Goal: Task Accomplishment & Management: Use online tool/utility

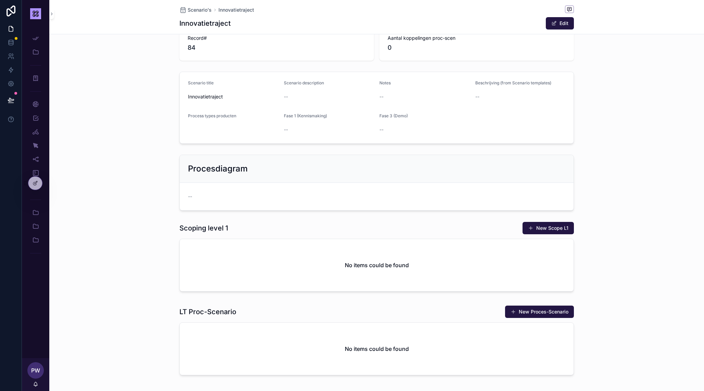
scroll to position [53, 0]
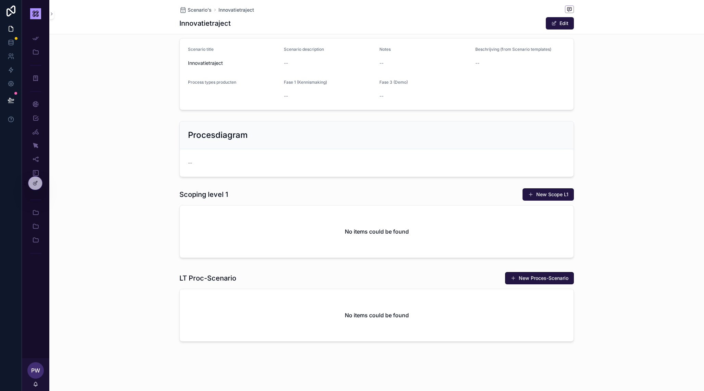
click at [324, 318] on div "No items could be found" at bounding box center [377, 315] width 394 height 52
click at [443, 225] on div "No items could be found" at bounding box center [377, 231] width 394 height 52
click at [34, 183] on icon at bounding box center [34, 183] width 3 height 3
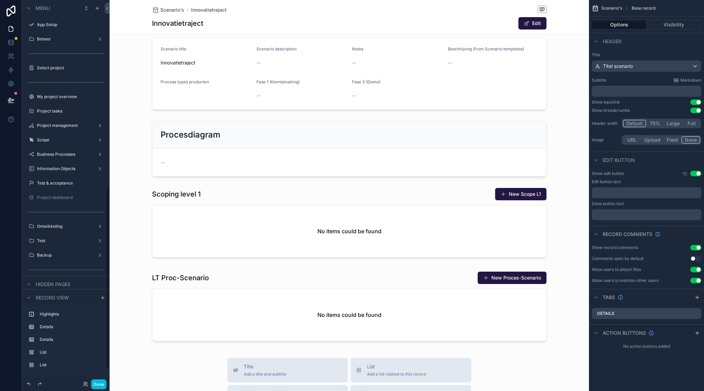
scroll to position [389, 0]
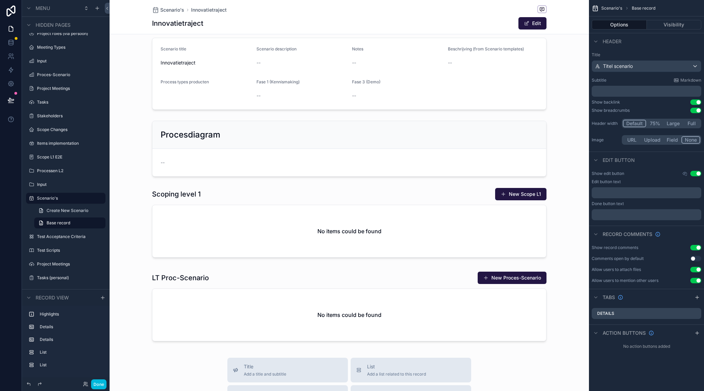
click at [329, 232] on div "scrollable content" at bounding box center [350, 224] width 480 height 78
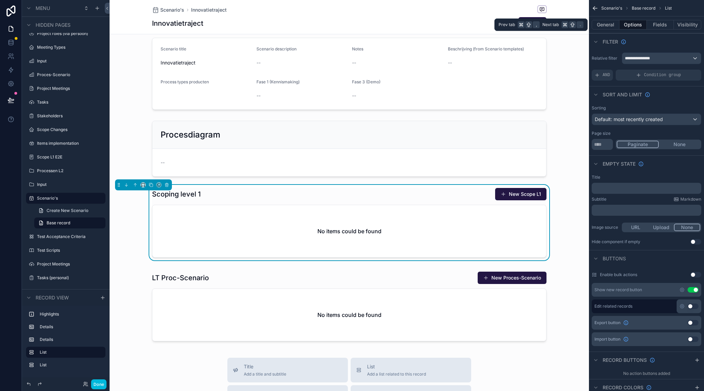
click at [609, 26] on button "General" at bounding box center [606, 25] width 28 height 10
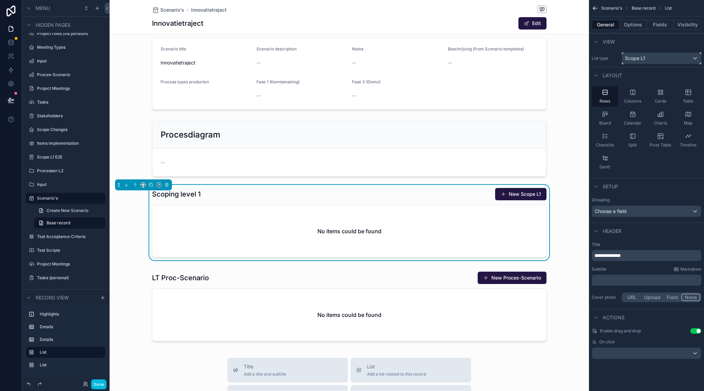
click at [650, 58] on div "Scope L1" at bounding box center [662, 58] width 79 height 11
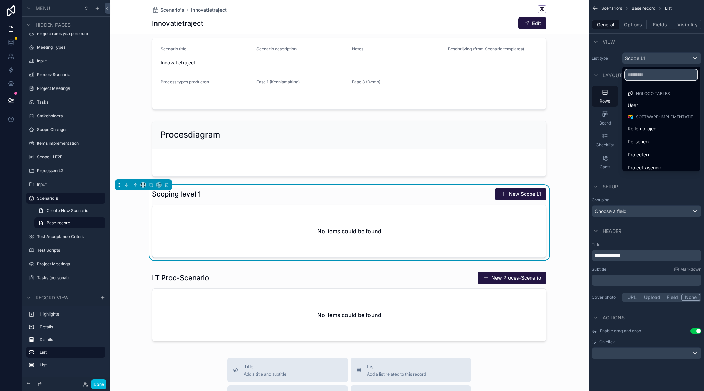
click at [638, 73] on input "text" at bounding box center [661, 74] width 73 height 11
type input "****"
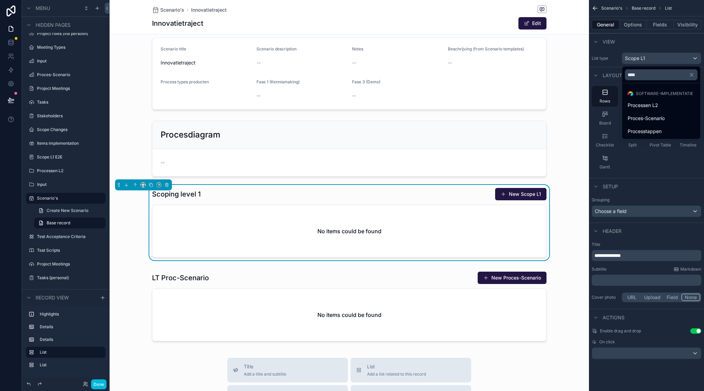
click at [643, 106] on span "Processen L2" at bounding box center [643, 105] width 30 height 8
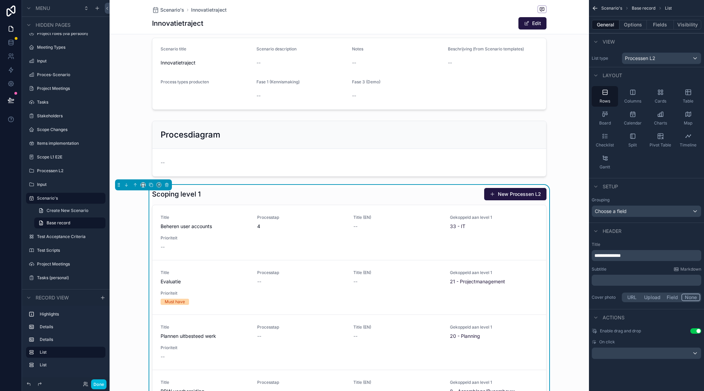
click at [629, 28] on button "Options" at bounding box center [633, 25] width 27 height 10
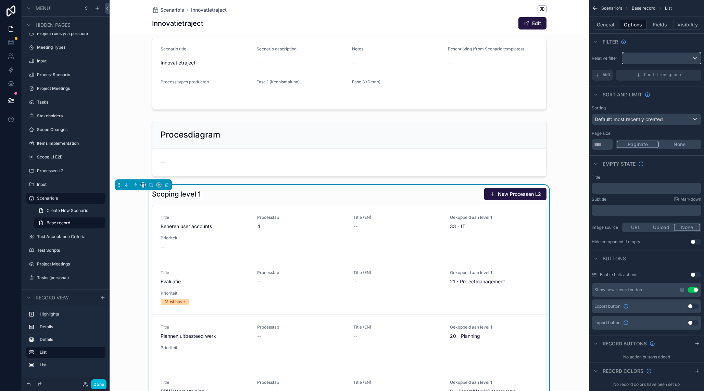
click at [641, 59] on div "scrollable content" at bounding box center [662, 58] width 79 height 11
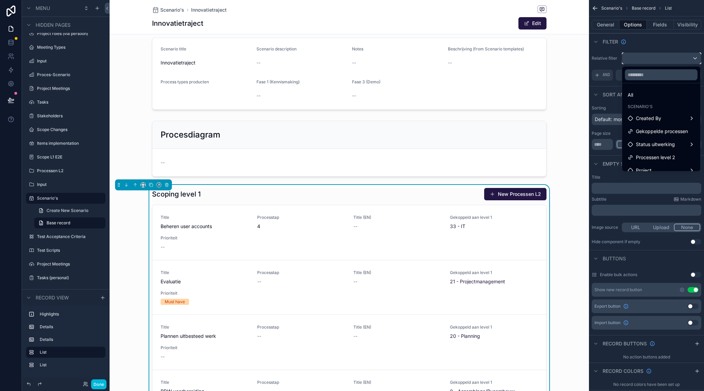
scroll to position [7, 0]
click at [649, 152] on span "Processen level 2" at bounding box center [655, 150] width 39 height 8
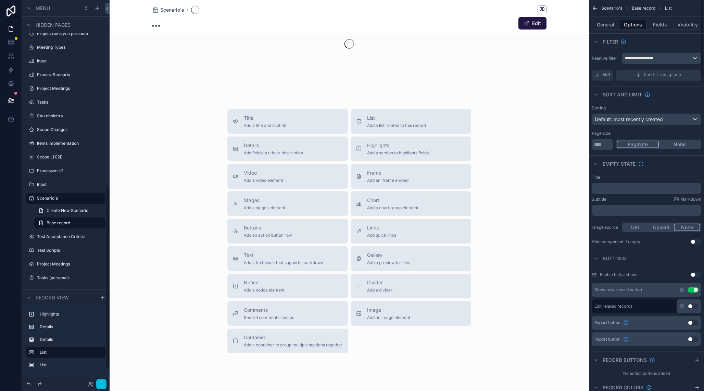
scroll to position [389, 0]
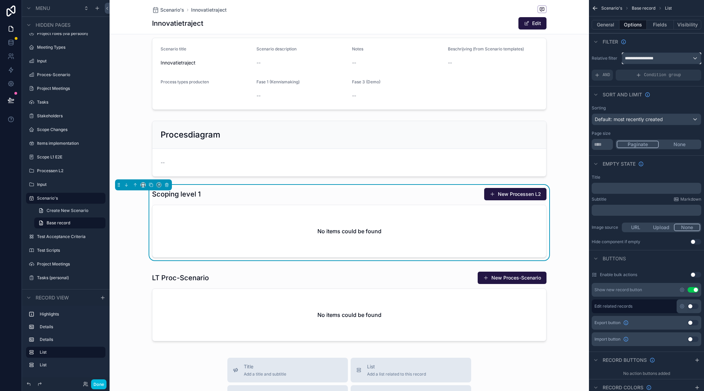
click at [645, 60] on span "**********" at bounding box center [642, 58] width 34 height 5
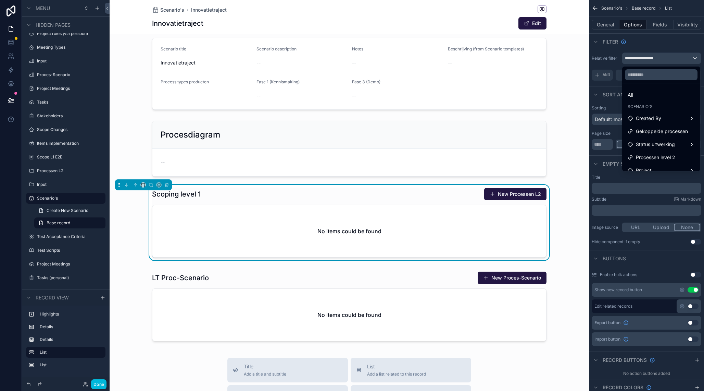
click at [653, 129] on span "Gekoppelde processen" at bounding box center [662, 131] width 52 height 8
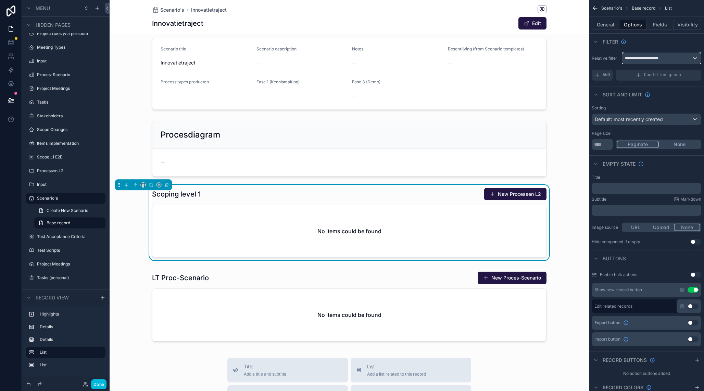
click at [646, 55] on div "**********" at bounding box center [662, 58] width 79 height 11
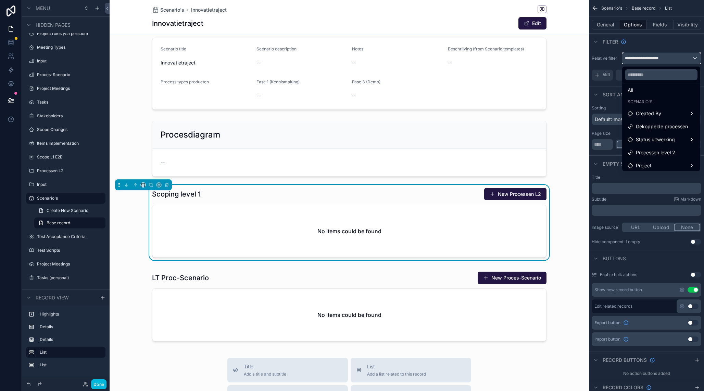
scroll to position [7, 0]
click at [640, 163] on span "Project" at bounding box center [644, 163] width 16 height 8
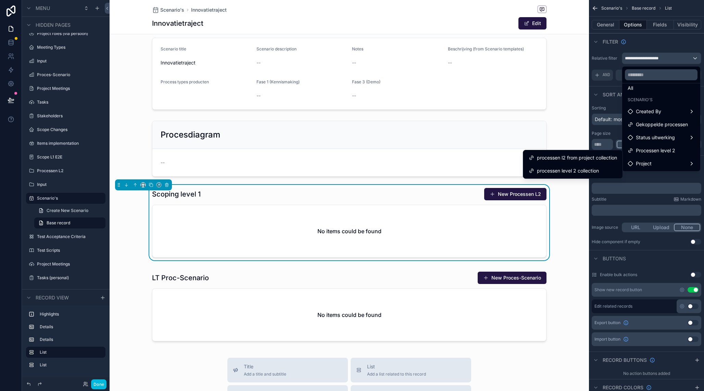
click at [593, 173] on span "processen level 2 collection" at bounding box center [568, 171] width 62 height 8
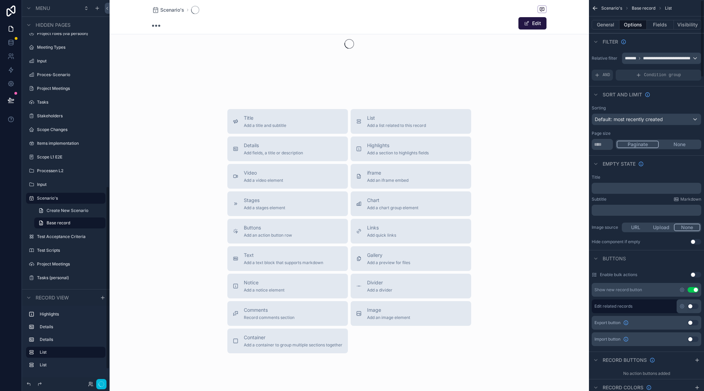
scroll to position [389, 0]
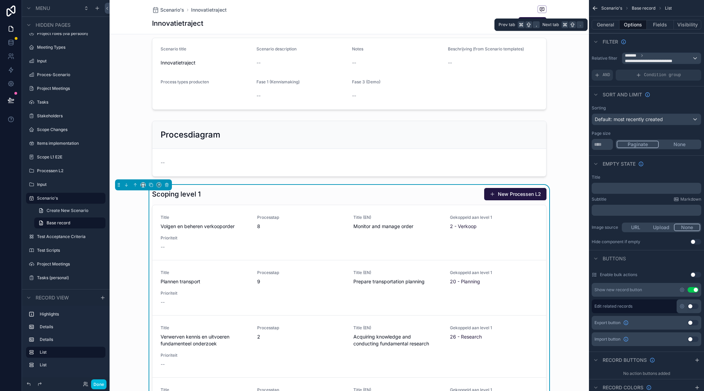
click at [612, 23] on button "General" at bounding box center [606, 25] width 28 height 10
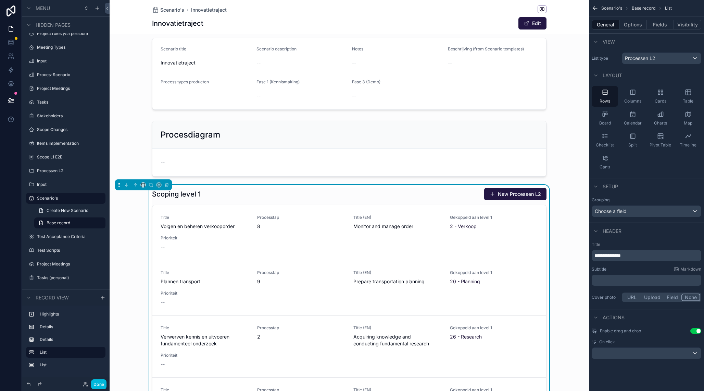
click at [603, 138] on icon "scrollable content" at bounding box center [605, 136] width 7 height 7
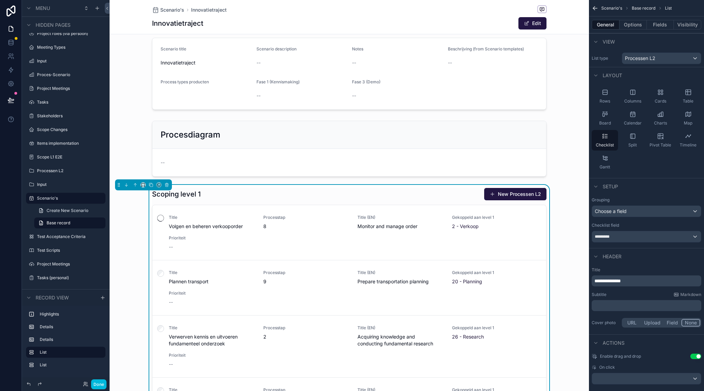
click at [161, 220] on icon "scrollable content" at bounding box center [160, 217] width 7 height 7
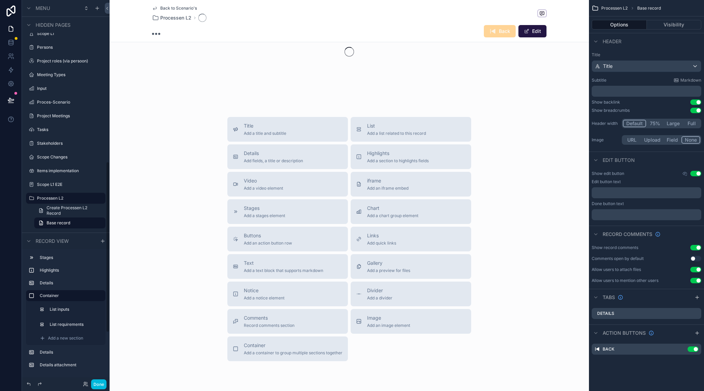
scroll to position [51, 0]
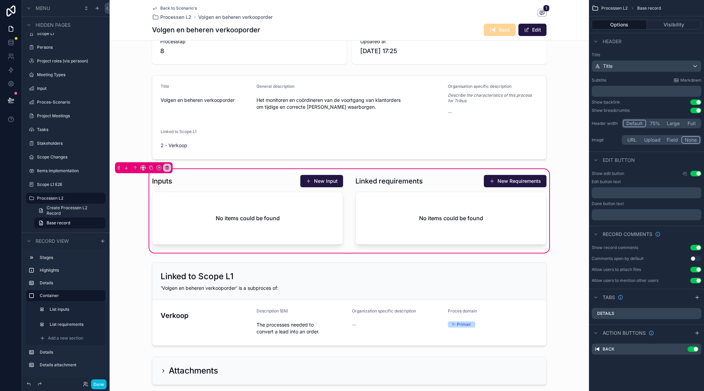
click at [163, 8] on span "Back to Scenario's" at bounding box center [178, 7] width 37 height 5
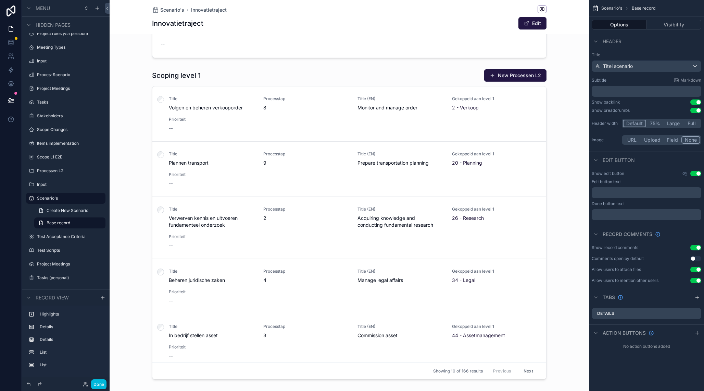
scroll to position [172, 0]
click at [475, 82] on div "scrollable content" at bounding box center [350, 225] width 480 height 318
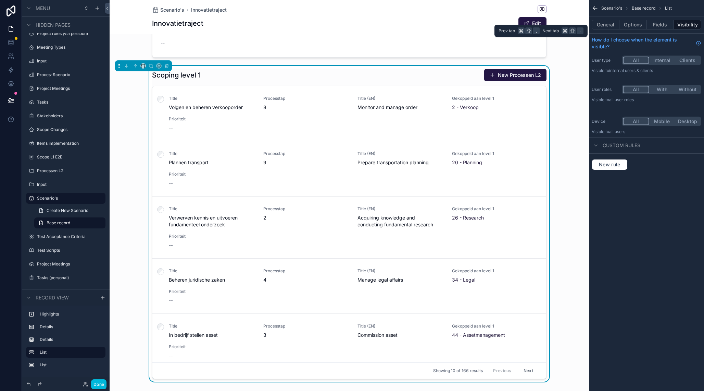
click at [655, 25] on button "Fields" at bounding box center [660, 25] width 27 height 10
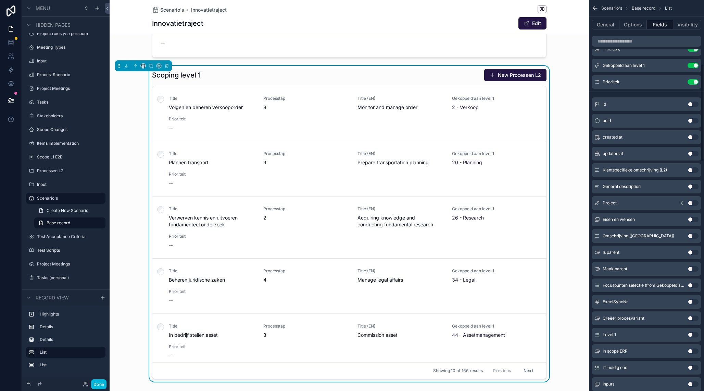
scroll to position [0, 0]
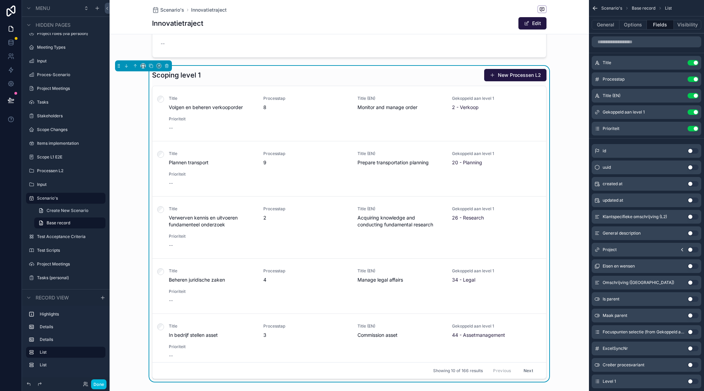
click at [695, 81] on button "Use setting" at bounding box center [693, 78] width 11 height 5
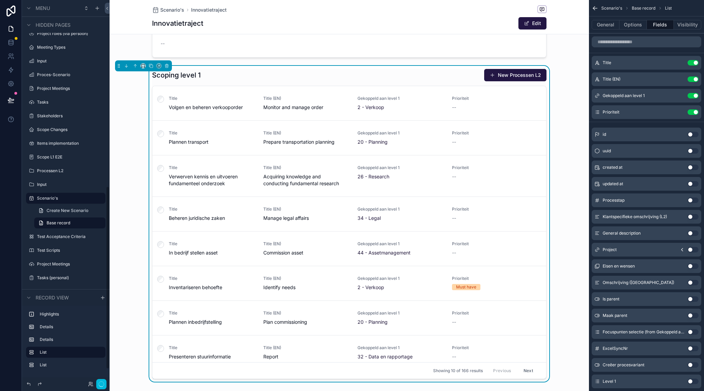
scroll to position [389, 0]
click at [693, 82] on div "Title (EN) Use setting" at bounding box center [647, 79] width 110 height 14
click at [691, 80] on button "Use setting" at bounding box center [693, 78] width 11 height 5
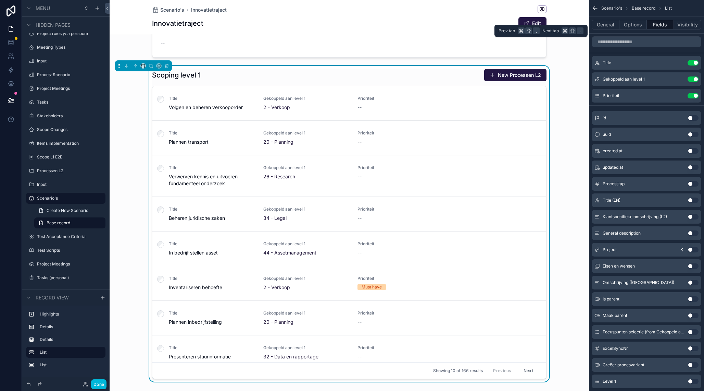
click at [637, 23] on button "Options" at bounding box center [633, 25] width 27 height 10
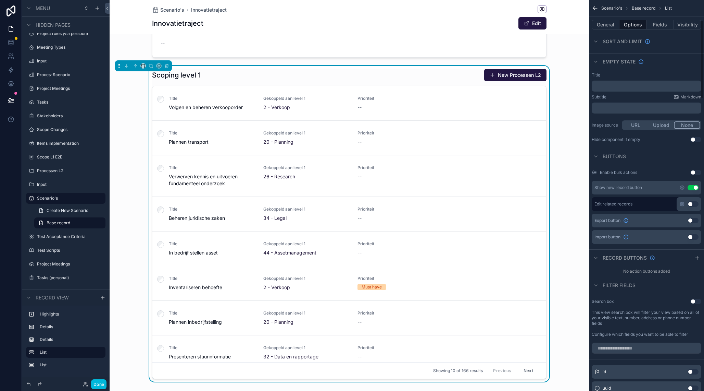
scroll to position [102, 0]
click at [612, 26] on button "General" at bounding box center [606, 25] width 28 height 10
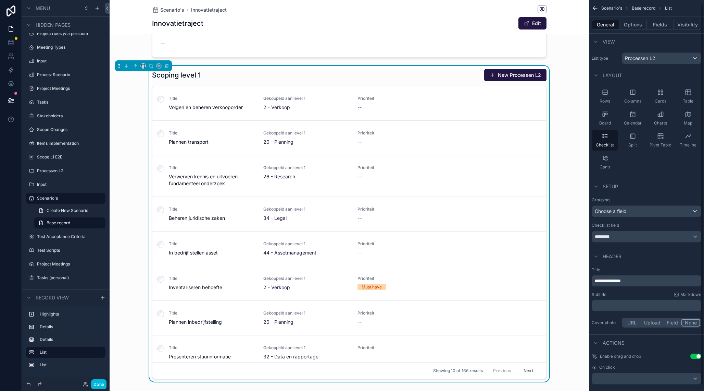
scroll to position [10, 0]
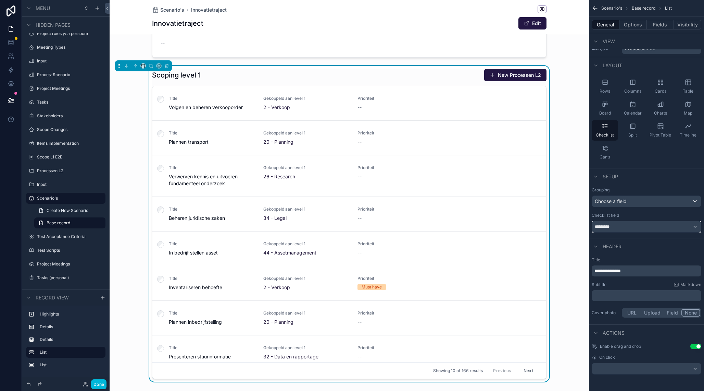
click at [629, 228] on div "*********" at bounding box center [646, 226] width 109 height 11
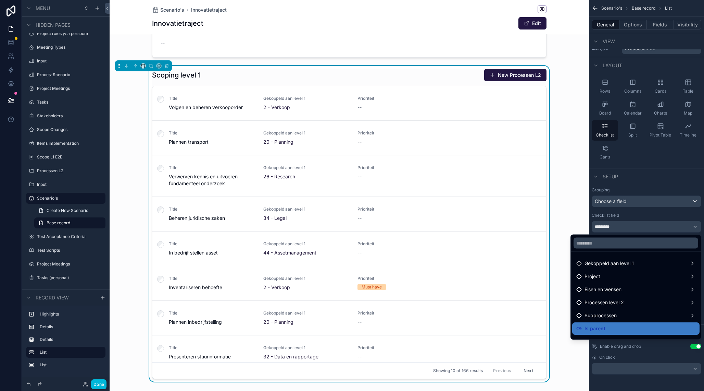
click at [652, 179] on div "scrollable content" at bounding box center [352, 195] width 704 height 391
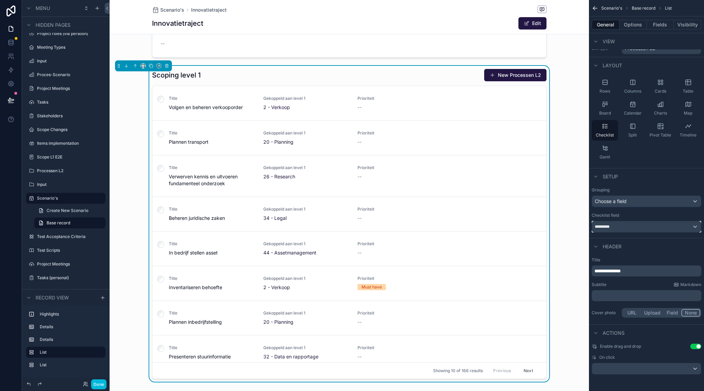
click at [640, 229] on div "*********" at bounding box center [646, 226] width 109 height 11
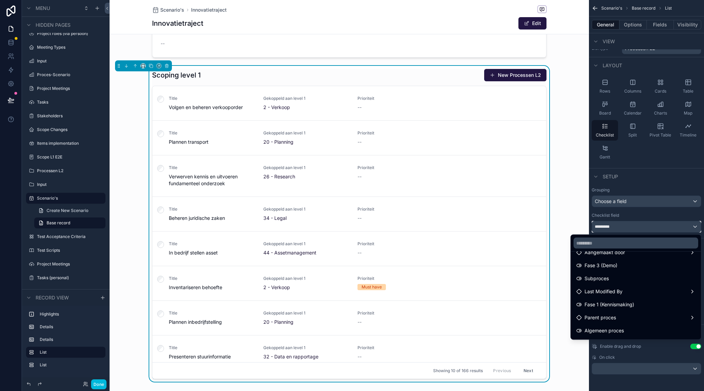
scroll to position [184, 0]
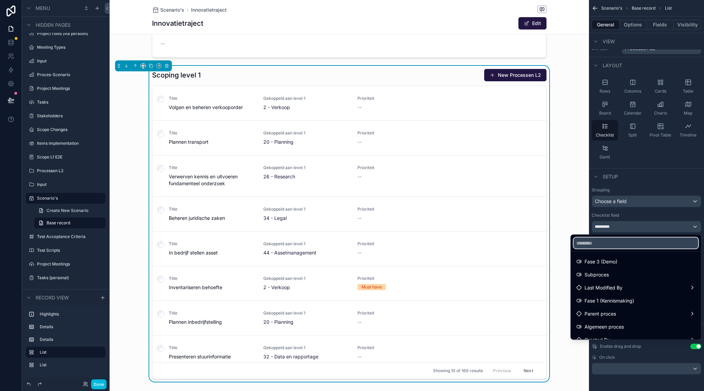
click at [622, 243] on input "text" at bounding box center [636, 242] width 125 height 11
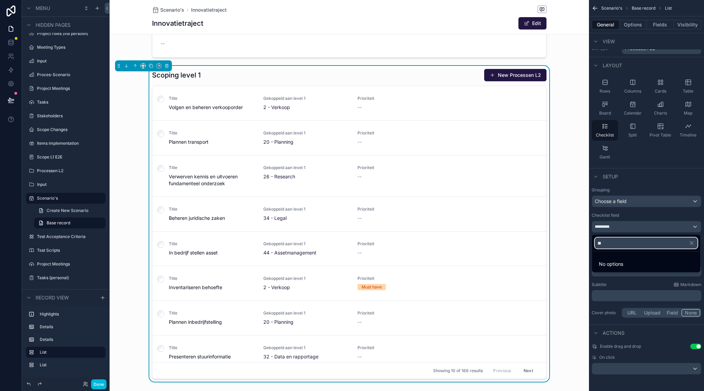
scroll to position [0, 0]
click at [615, 265] on span "link proces-scenario collection" at bounding box center [640, 263] width 68 height 8
click at [638, 261] on span "link proces-scenario collection" at bounding box center [640, 263] width 68 height 8
click at [627, 243] on input "***" at bounding box center [646, 242] width 103 height 11
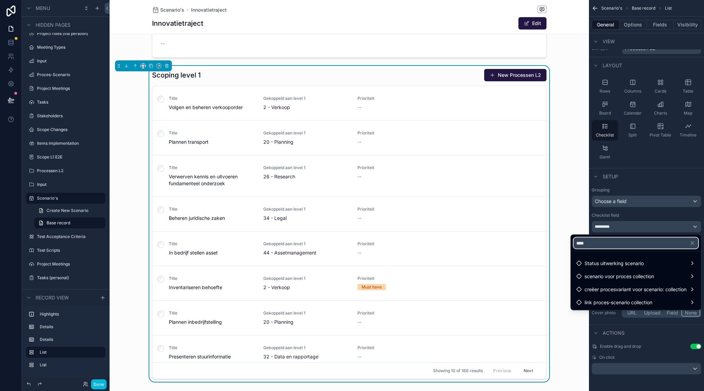
type input "****"
click at [623, 277] on span "scenario voor proces collection" at bounding box center [620, 276] width 70 height 8
click at [617, 292] on span "creëer procesvariant voor scenario: collection" at bounding box center [636, 289] width 102 height 8
click at [648, 166] on div "scrollable content" at bounding box center [352, 195] width 704 height 391
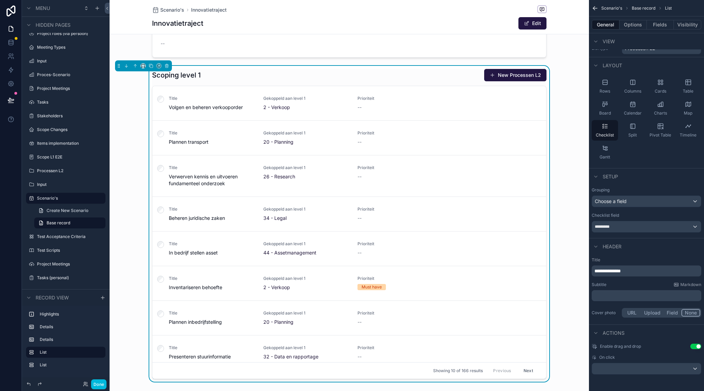
click at [686, 86] on div "Table" at bounding box center [688, 86] width 26 height 21
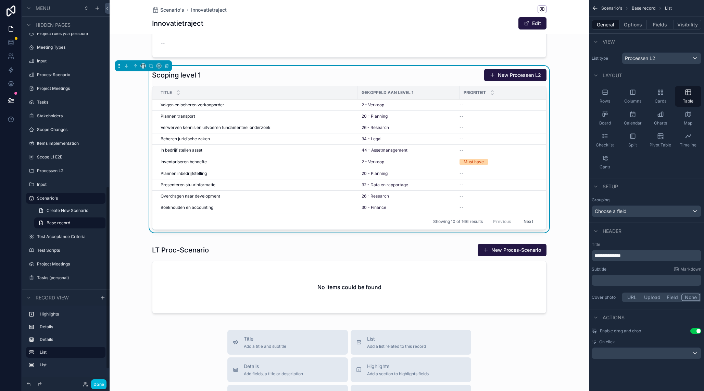
scroll to position [389, 0]
click at [358, 90] on tr "Title Gekoppeld aan level 1 Prioriteit" at bounding box center [349, 92] width 394 height 13
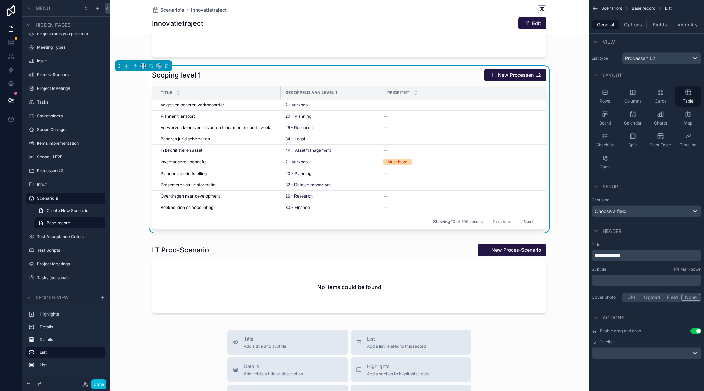
drag, startPoint x: 357, startPoint y: 91, endPoint x: 280, endPoint y: 89, distance: 77.5
click at [280, 89] on div "scrollable content" at bounding box center [281, 92] width 3 height 13
click at [632, 26] on button "Options" at bounding box center [633, 25] width 27 height 10
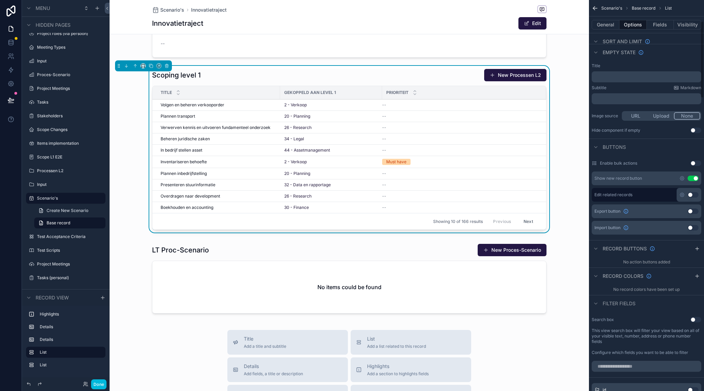
scroll to position [116, 0]
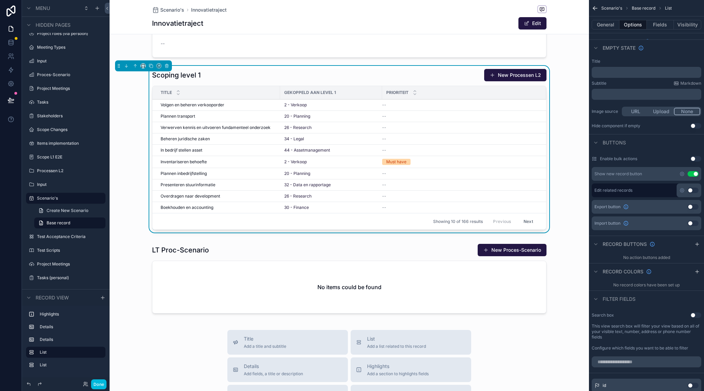
click at [697, 244] on icon "scrollable content" at bounding box center [697, 243] width 5 height 5
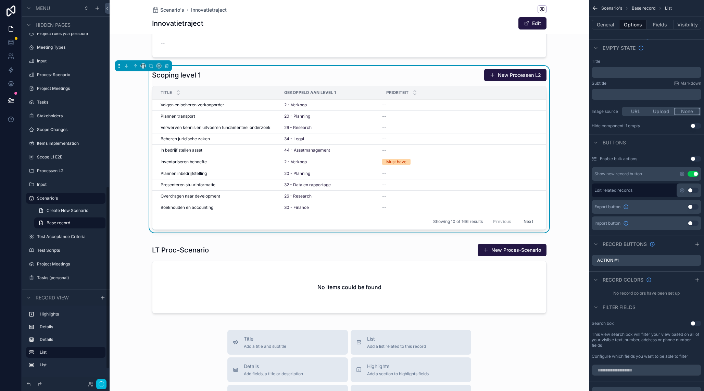
scroll to position [389, 0]
click at [0, 0] on icon "scrollable content" at bounding box center [0, 0] width 0 height 0
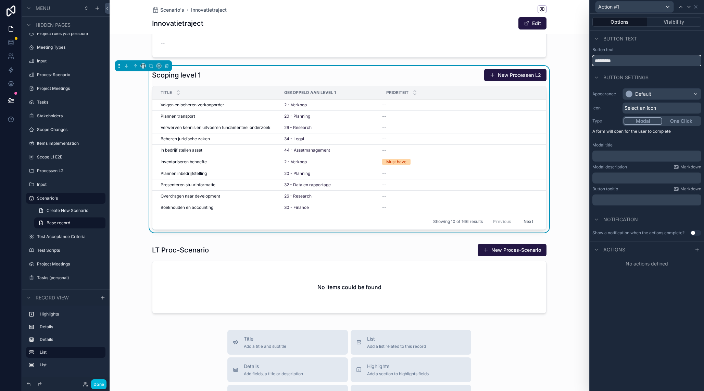
click at [608, 60] on input "*********" at bounding box center [647, 60] width 109 height 11
click at [600, 64] on input "**********" at bounding box center [647, 60] width 109 height 11
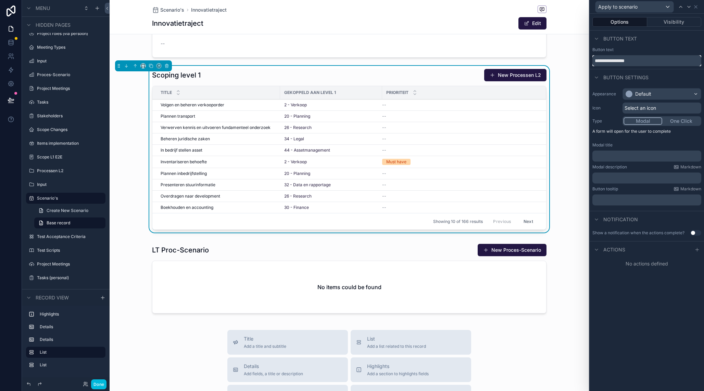
type input "**********"
click at [655, 96] on div "Default" at bounding box center [662, 93] width 78 height 11
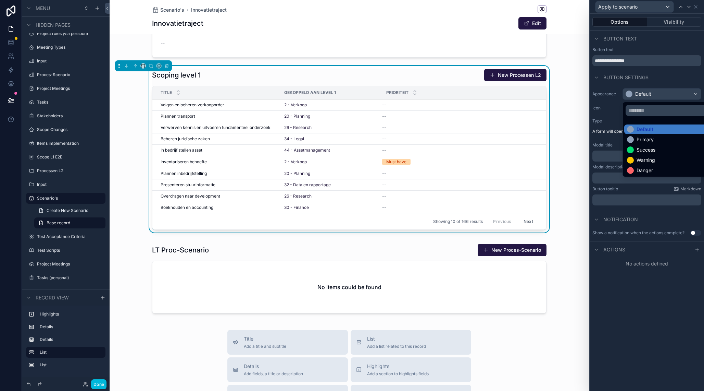
click at [650, 142] on div "Primary" at bounding box center [645, 139] width 17 height 7
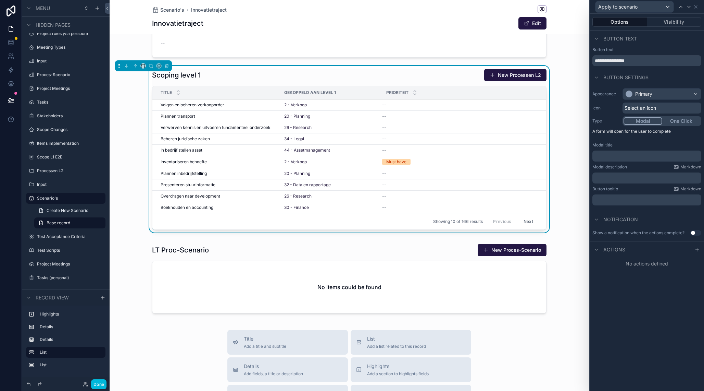
click at [681, 121] on button "One Click" at bounding box center [682, 121] width 38 height 8
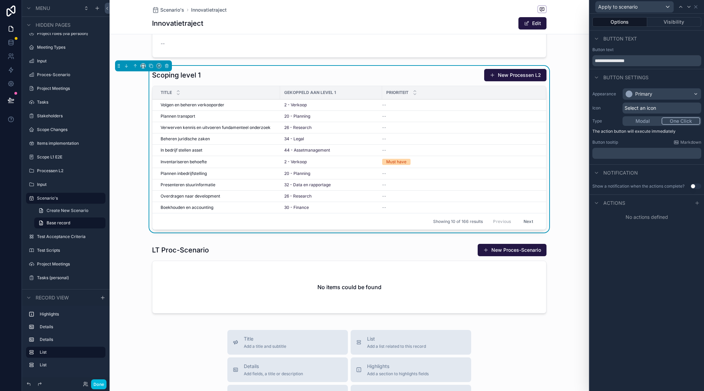
click at [695, 185] on button "Use setting" at bounding box center [696, 185] width 11 height 5
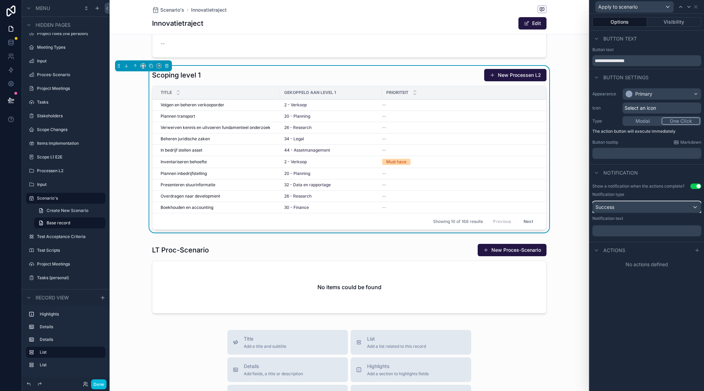
click at [647, 210] on div "Success" at bounding box center [647, 206] width 108 height 11
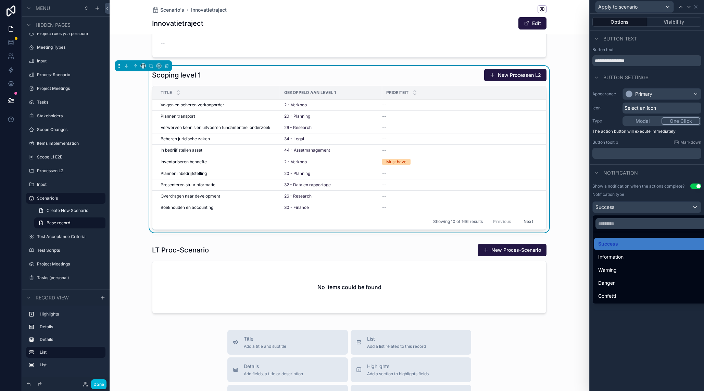
click at [624, 244] on div "Success" at bounding box center [655, 244] width 113 height 8
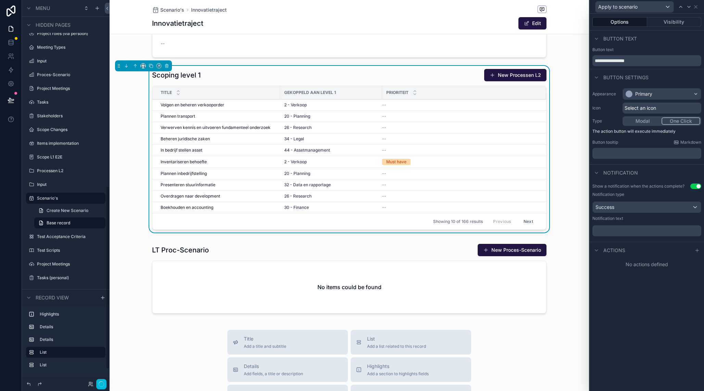
click at [623, 232] on p "﻿" at bounding box center [648, 230] width 105 height 7
click at [644, 232] on span "**********" at bounding box center [641, 230] width 90 height 5
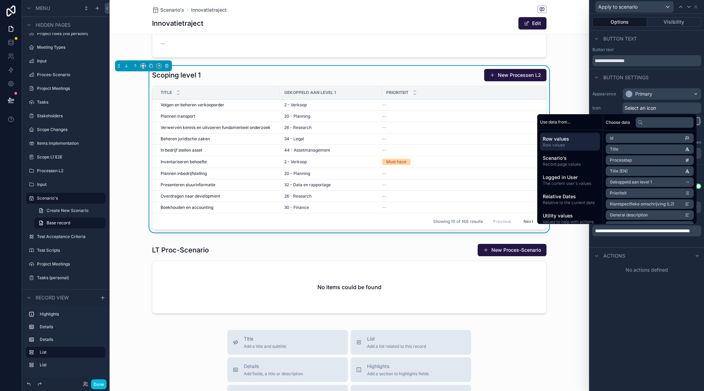
click at [649, 287] on div "**********" at bounding box center [647, 202] width 114 height 377
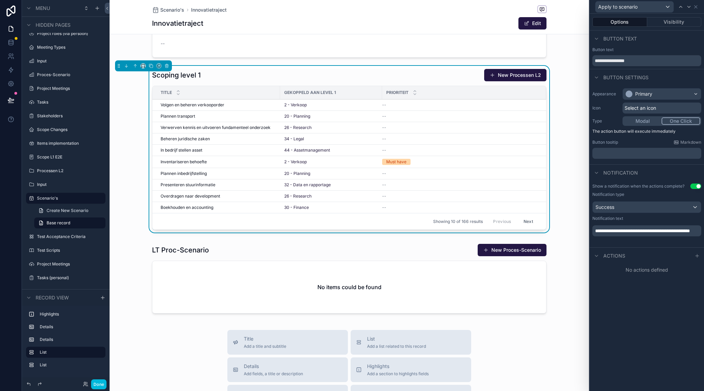
click at [699, 255] on icon at bounding box center [697, 255] width 5 height 5
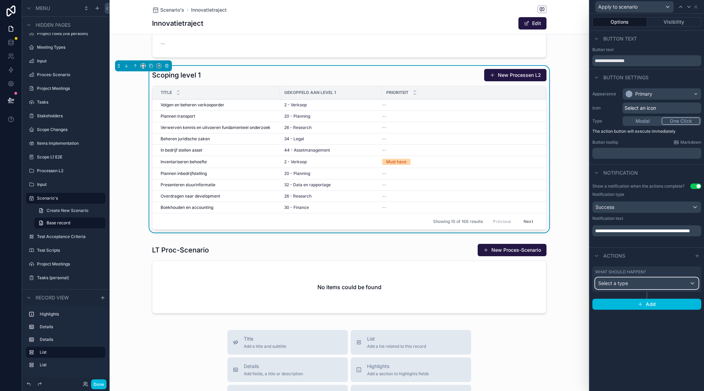
click at [643, 281] on div "Select a type" at bounding box center [647, 283] width 103 height 11
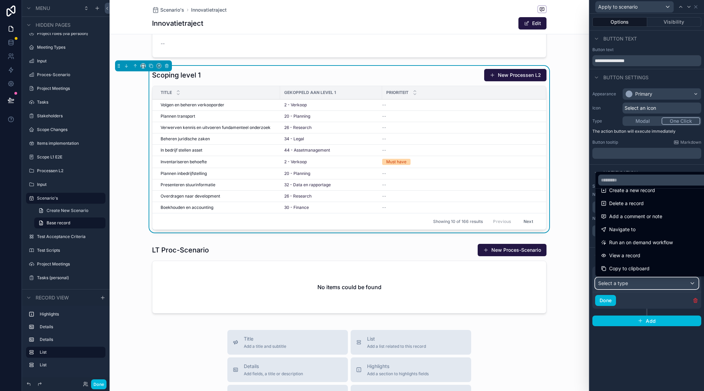
scroll to position [0, 0]
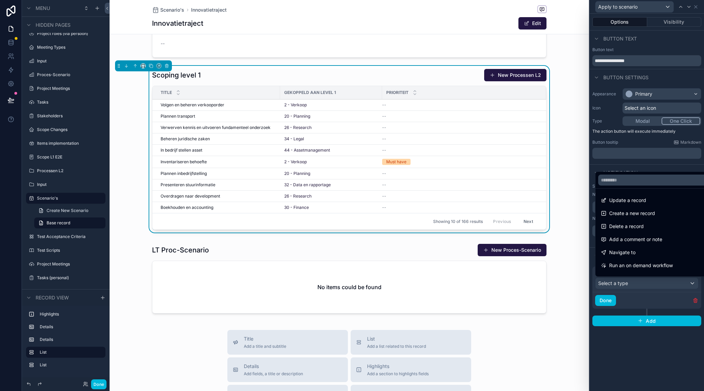
click at [639, 210] on span "Create a new record" at bounding box center [633, 213] width 46 height 8
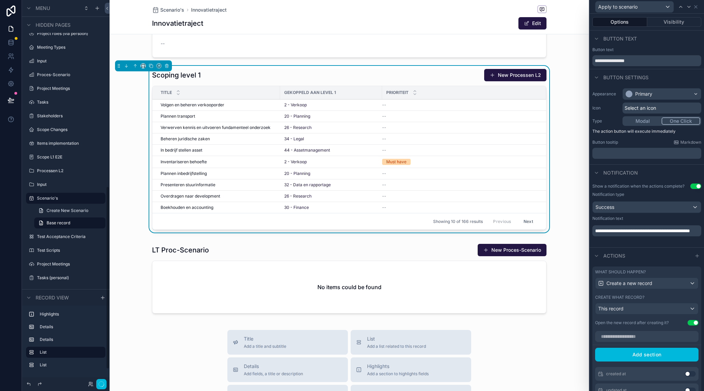
scroll to position [389, 0]
click at [629, 309] on div "This record" at bounding box center [647, 308] width 103 height 11
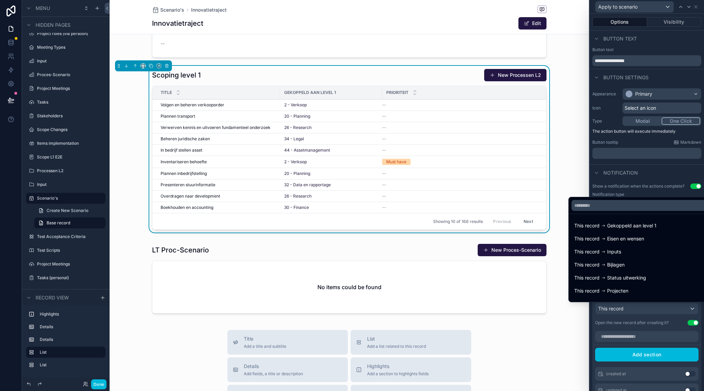
click at [629, 309] on div at bounding box center [647, 195] width 114 height 391
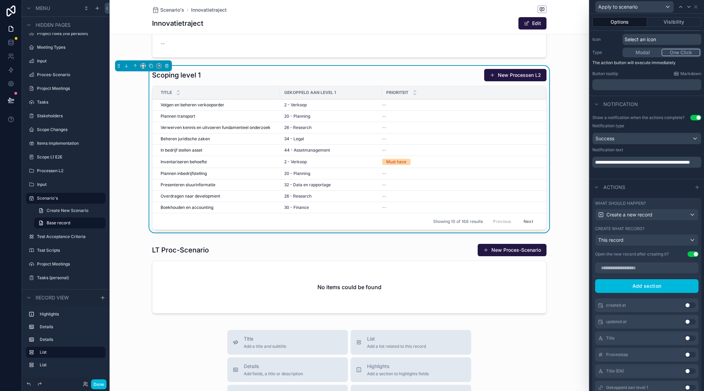
scroll to position [76, 0]
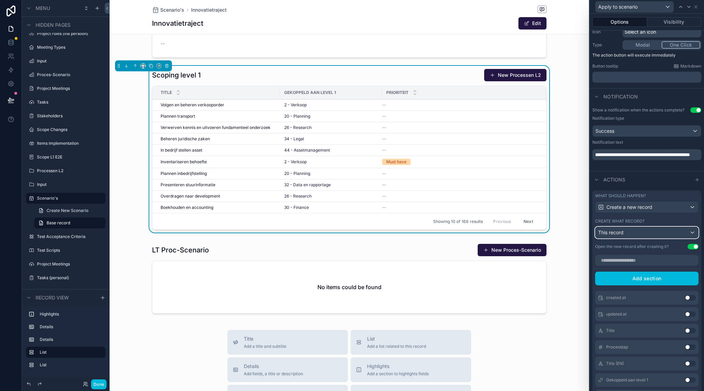
click at [636, 230] on div "This record" at bounding box center [647, 232] width 103 height 11
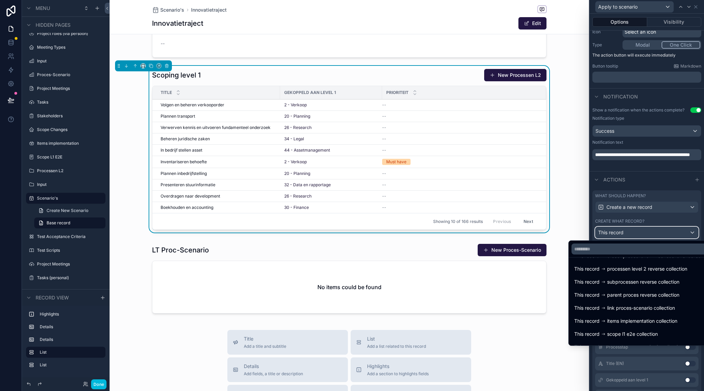
scroll to position [218, 0]
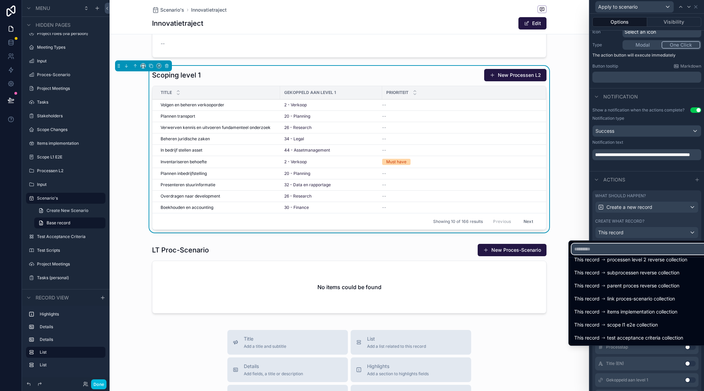
click at [637, 250] on input "text" at bounding box center [642, 248] width 140 height 11
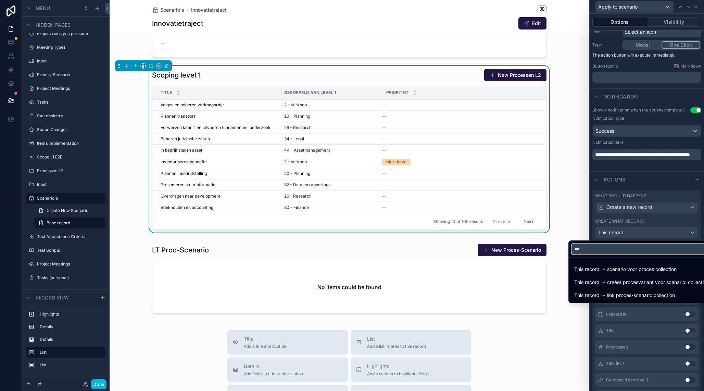
type input "****"
click at [626, 295] on span "link proces-scenario collection" at bounding box center [641, 295] width 68 height 8
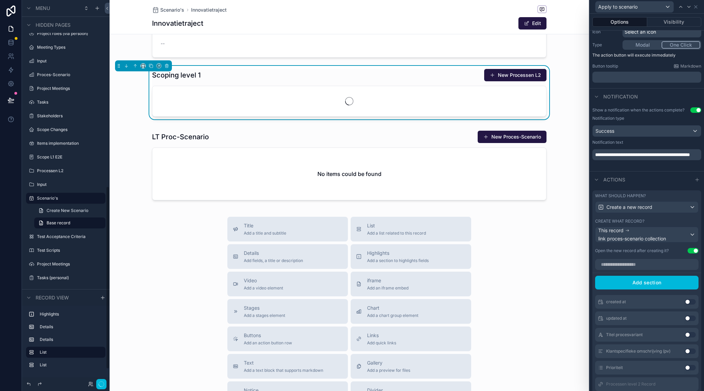
scroll to position [389, 0]
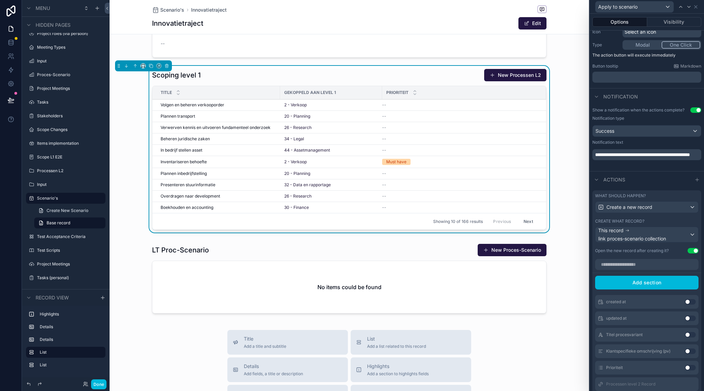
click at [691, 249] on button "Use setting" at bounding box center [693, 250] width 11 height 5
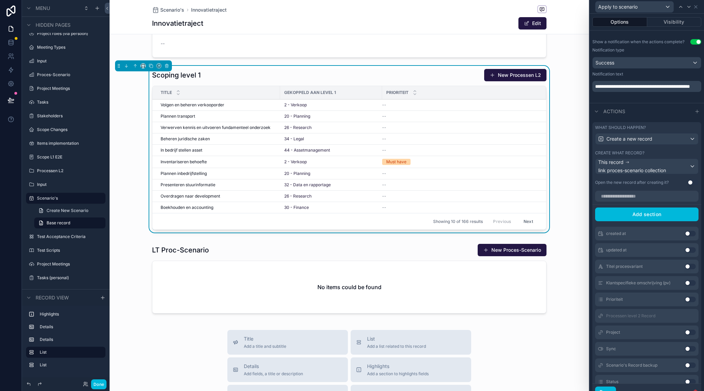
scroll to position [151, 0]
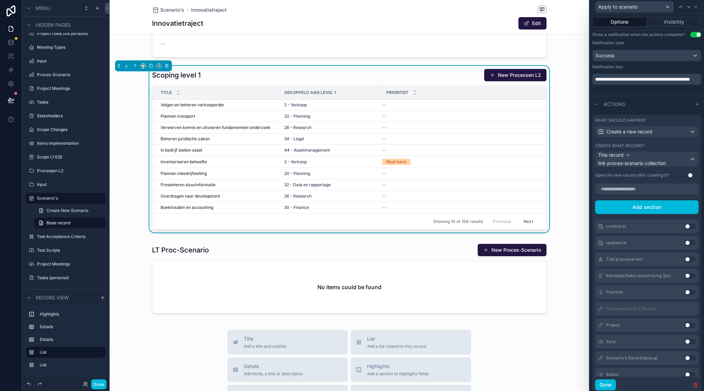
click at [608, 384] on button "Done" at bounding box center [606, 384] width 21 height 11
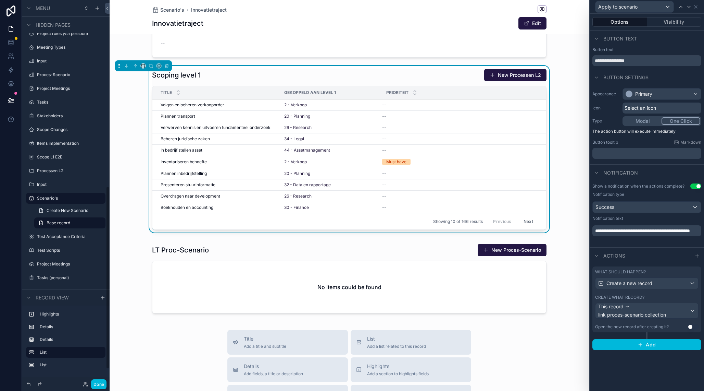
click at [100, 382] on button "Done" at bounding box center [98, 384] width 15 height 10
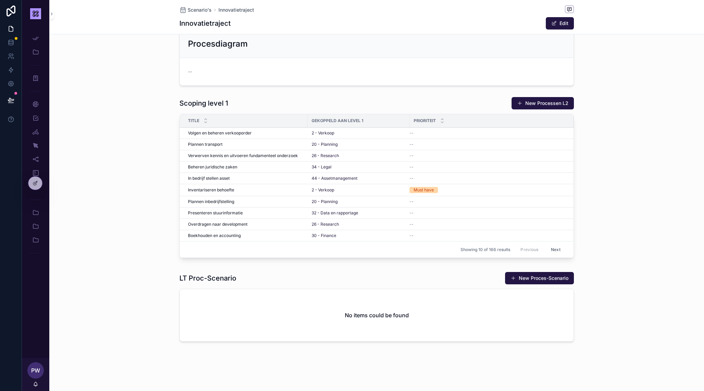
scroll to position [144, 0]
click at [0, 0] on span "Apply to scenario" at bounding box center [0, 0] width 0 height 0
click at [437, 114] on div "Prioriteit" at bounding box center [492, 120] width 164 height 13
click at [36, 184] on icon at bounding box center [35, 182] width 5 height 5
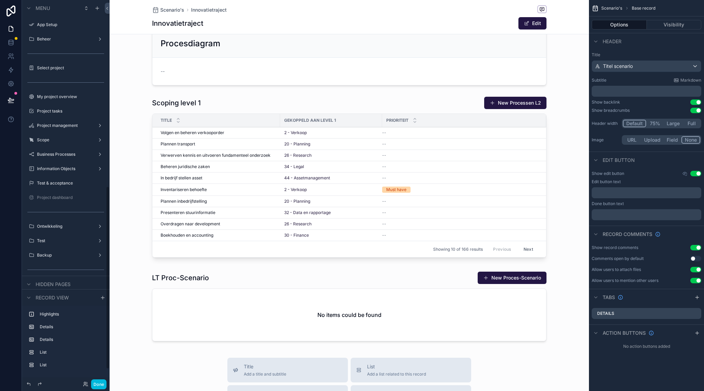
scroll to position [389, 0]
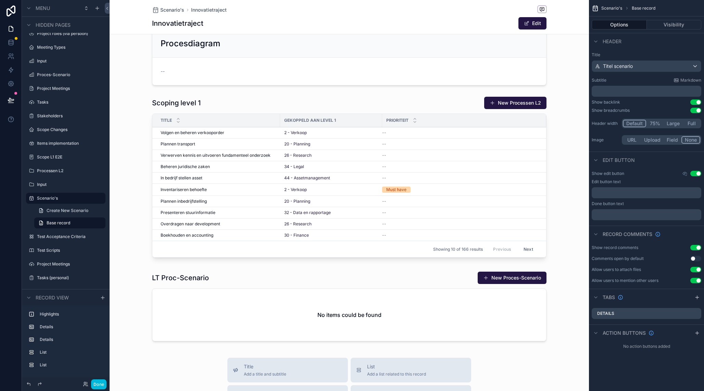
click at [464, 105] on div "scrollable content" at bounding box center [350, 178] width 480 height 169
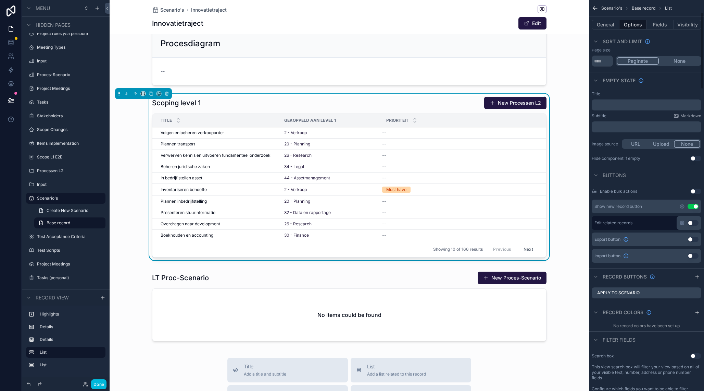
scroll to position [93, 0]
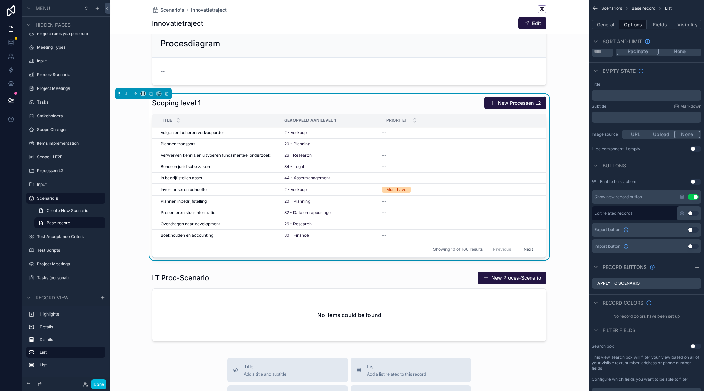
click at [0, 0] on icon "scrollable content" at bounding box center [0, 0] width 0 height 0
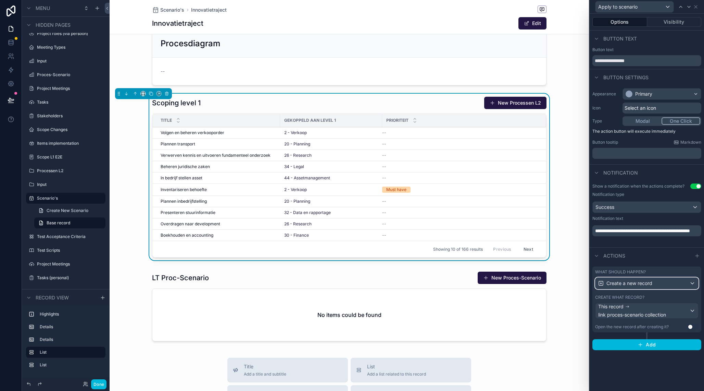
click at [676, 284] on div "Create a new record" at bounding box center [647, 283] width 103 height 11
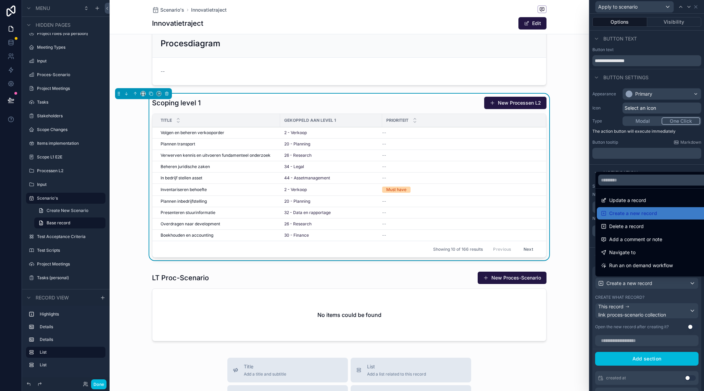
click at [652, 264] on span "Run an on demand workflow" at bounding box center [642, 265] width 64 height 8
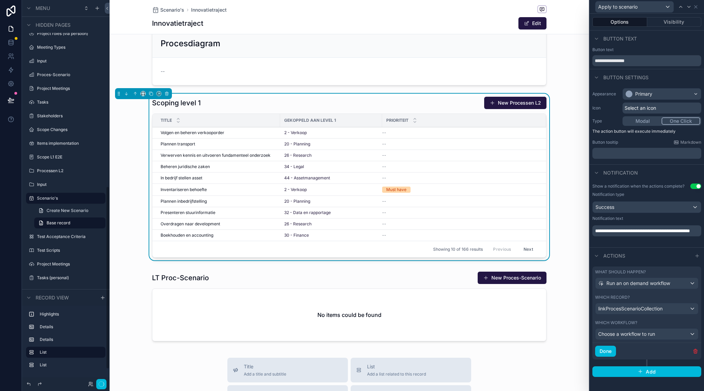
scroll to position [389, 0]
click at [641, 312] on div "linkProcesScenarioCollection" at bounding box center [647, 308] width 103 height 11
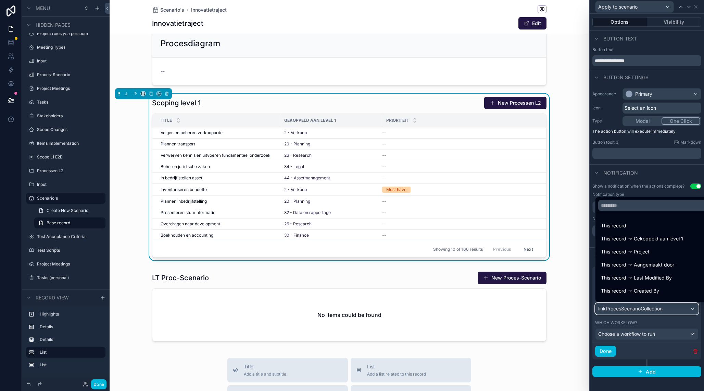
scroll to position [36, 0]
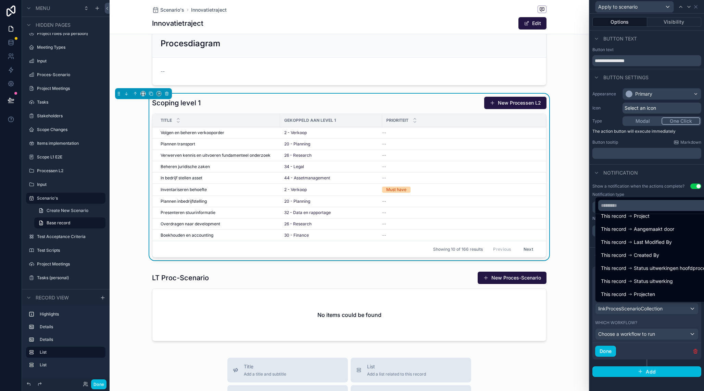
click at [647, 357] on div at bounding box center [647, 195] width 114 height 391
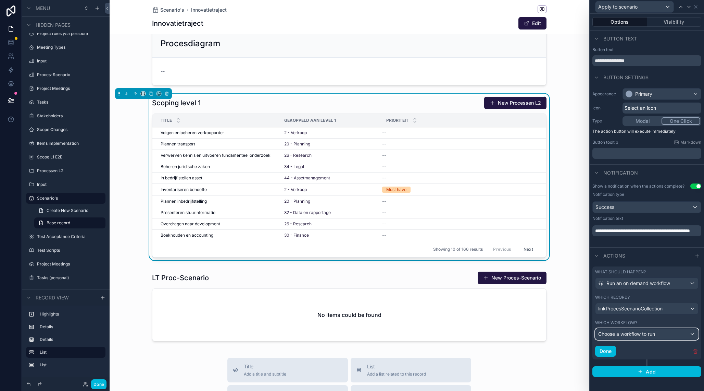
click at [640, 338] on div "Choose a workflow to run" at bounding box center [647, 333] width 103 height 11
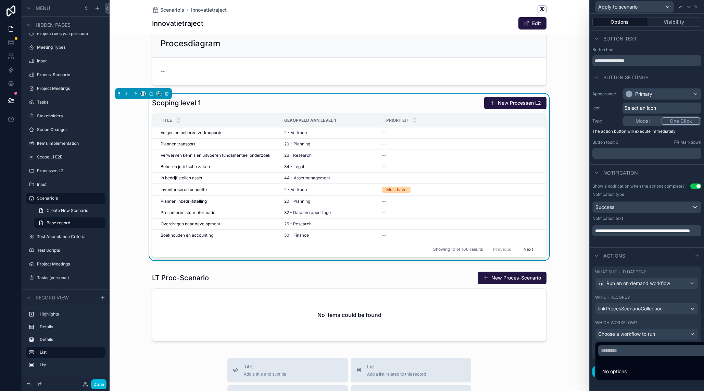
click at [640, 338] on div at bounding box center [647, 195] width 114 height 391
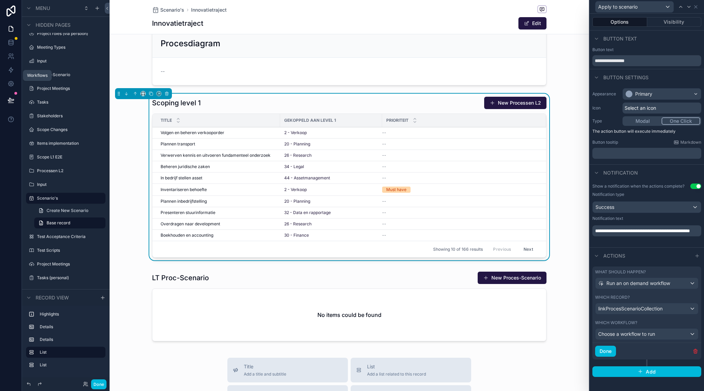
click at [12, 69] on icon at bounding box center [11, 69] width 7 height 7
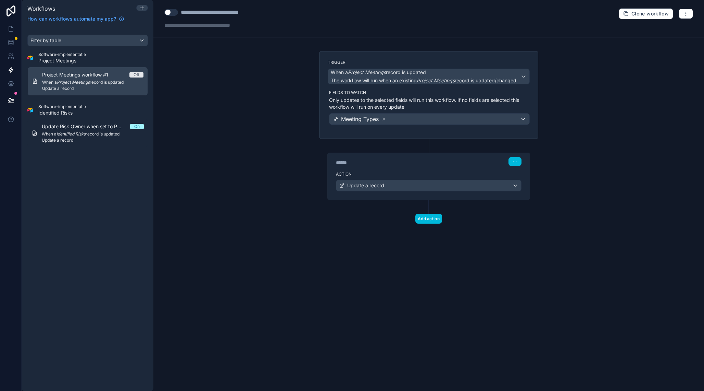
click at [90, 80] on em "Project Meetings" at bounding box center [73, 81] width 33 height 5
click at [142, 8] on icon at bounding box center [141, 7] width 5 height 5
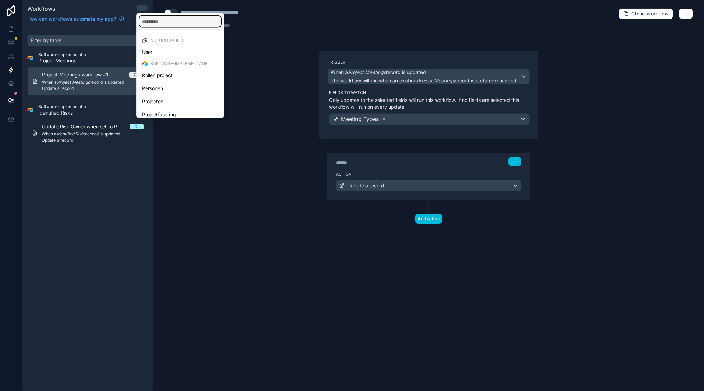
click at [163, 24] on input "text" at bounding box center [180, 21] width 82 height 11
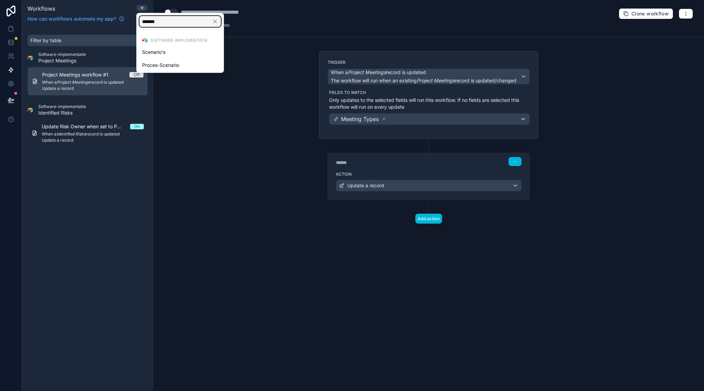
type input "********"
click at [181, 65] on div "Proces-Scenario" at bounding box center [180, 65] width 76 height 8
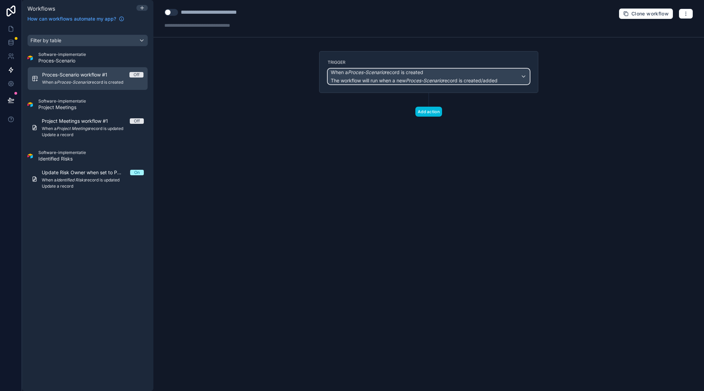
click at [376, 75] on em "Proces-Scenario" at bounding box center [366, 72] width 37 height 6
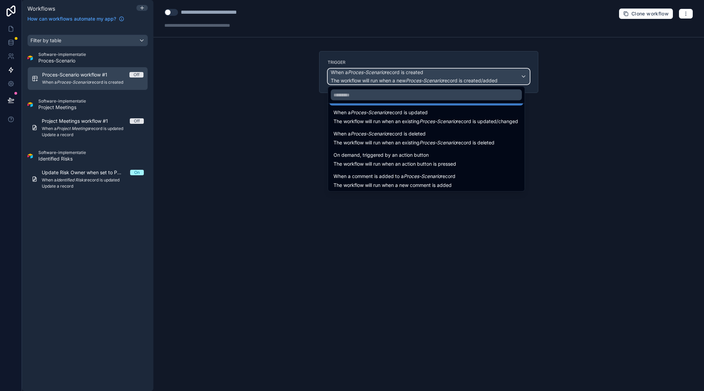
scroll to position [25, 0]
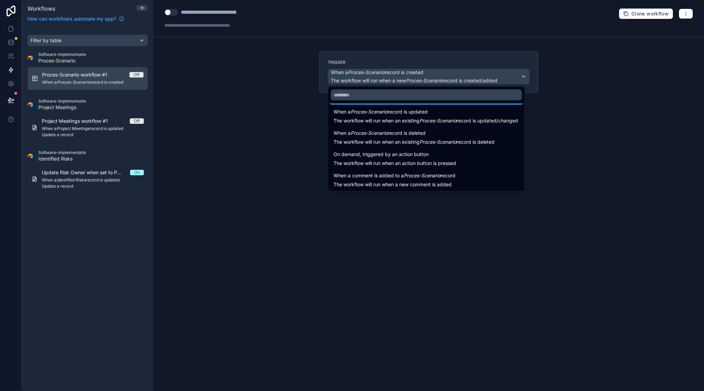
click at [398, 157] on span "On demand, triggered by an action button" at bounding box center [381, 154] width 95 height 8
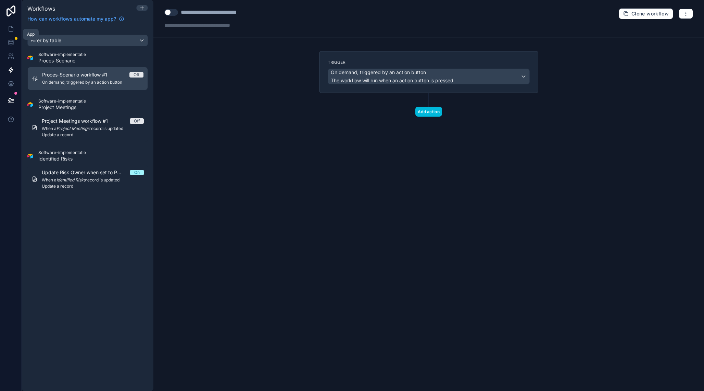
click at [12, 32] on icon at bounding box center [11, 28] width 4 height 5
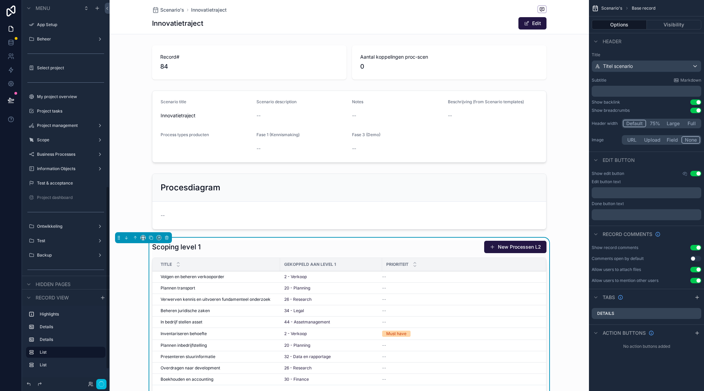
scroll to position [61, 0]
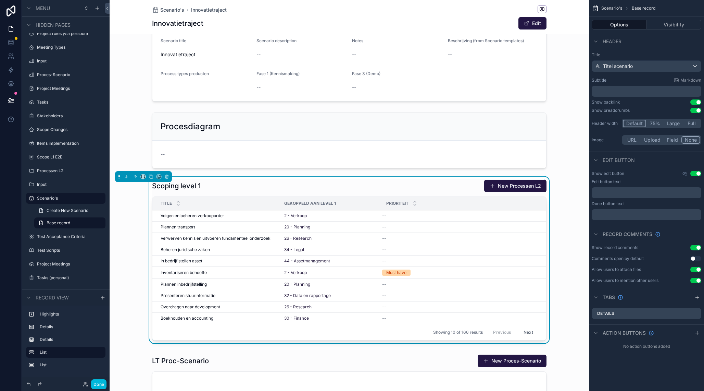
click at [461, 182] on div "Scoping level 1 New Processen L2" at bounding box center [349, 185] width 395 height 13
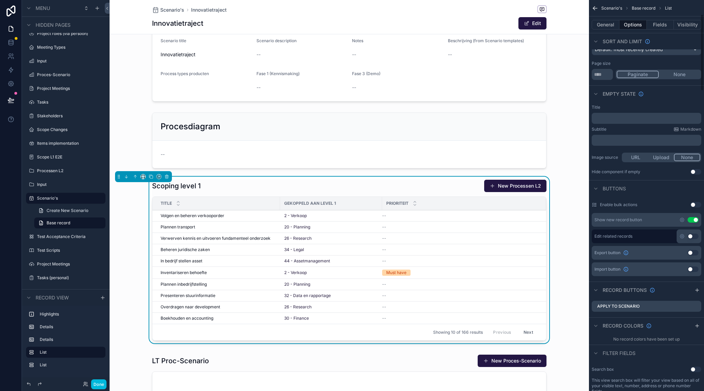
scroll to position [77, 0]
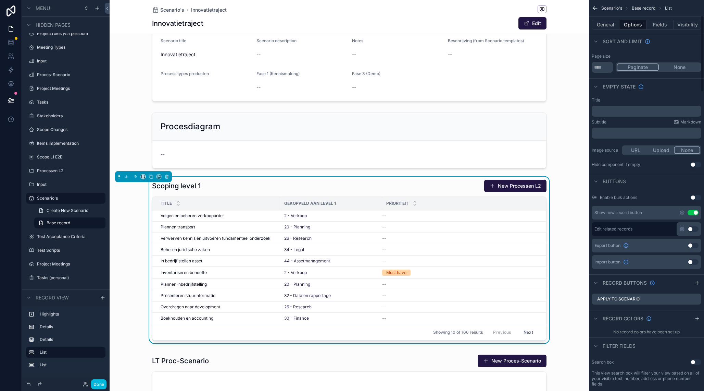
click at [0, 0] on icon "scrollable content" at bounding box center [0, 0] width 0 height 0
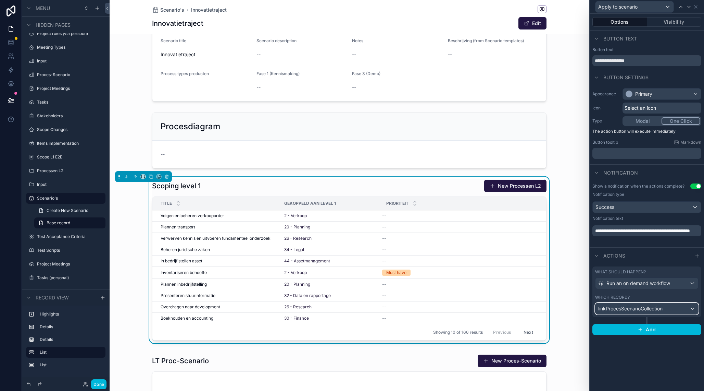
click at [672, 308] on div "linkProcesScenarioCollection" at bounding box center [647, 308] width 103 height 11
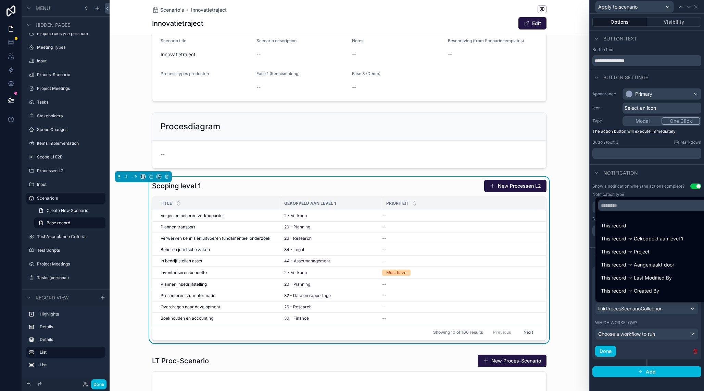
click at [664, 330] on div at bounding box center [647, 195] width 114 height 391
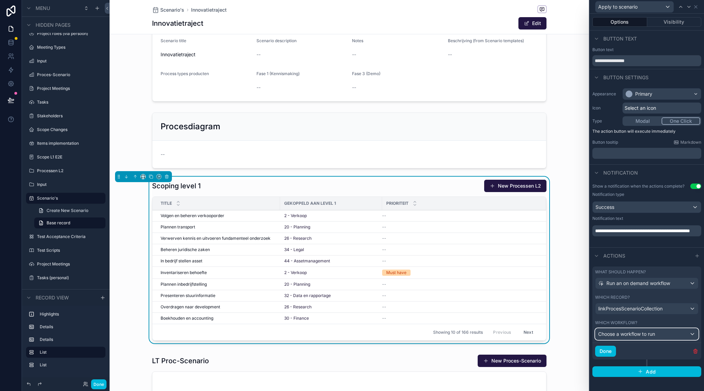
click at [653, 333] on span "Choose a workflow to run" at bounding box center [627, 334] width 57 height 6
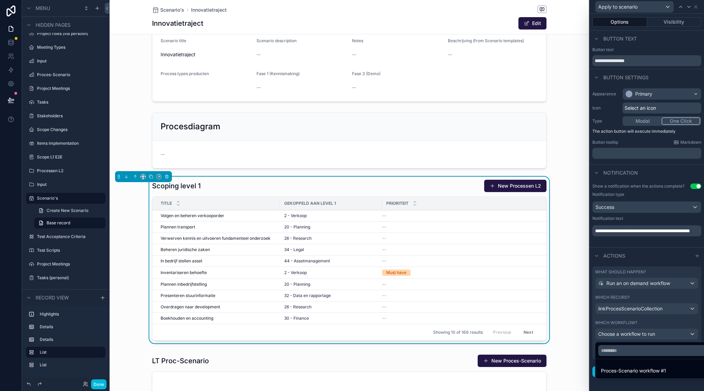
click at [650, 371] on span "Proces-Scenario workflow #1" at bounding box center [633, 370] width 65 height 8
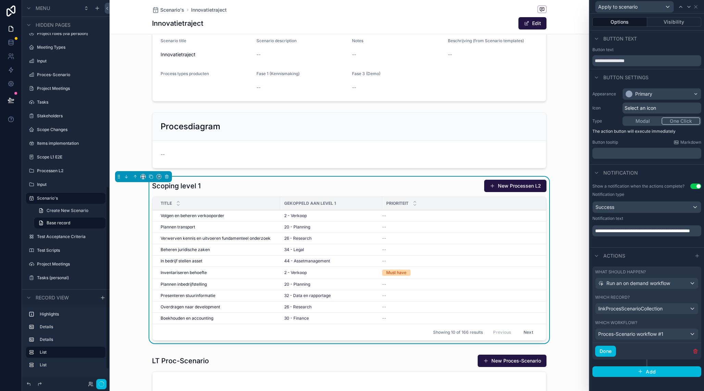
scroll to position [389, 0]
click at [610, 353] on button "Done" at bounding box center [606, 350] width 21 height 11
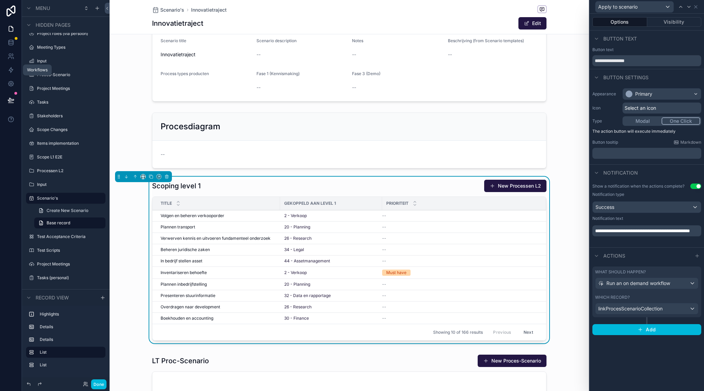
click at [10, 70] on icon at bounding box center [11, 69] width 7 height 7
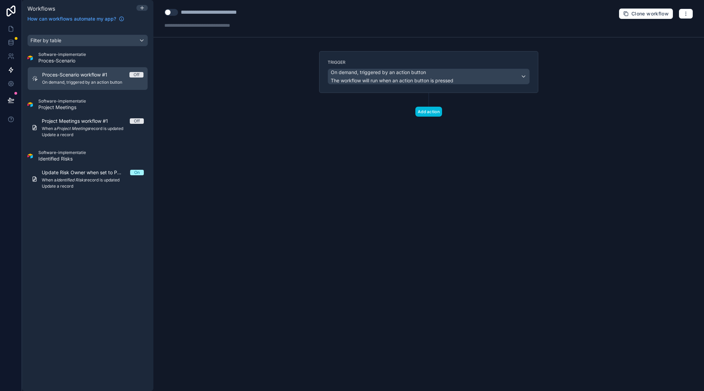
click at [430, 114] on button "Add action" at bounding box center [429, 112] width 27 height 10
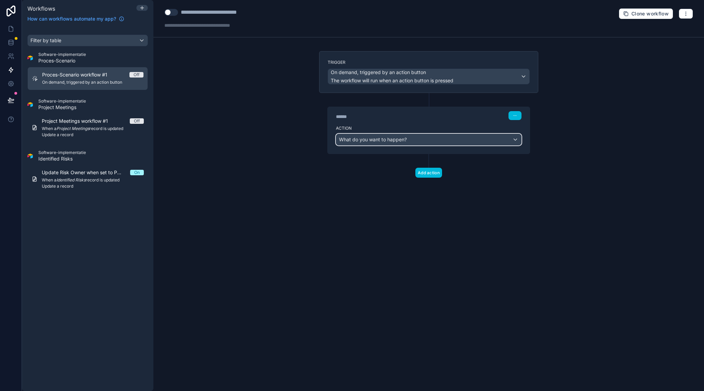
click at [414, 140] on div "What do you want to happen?" at bounding box center [428, 139] width 185 height 11
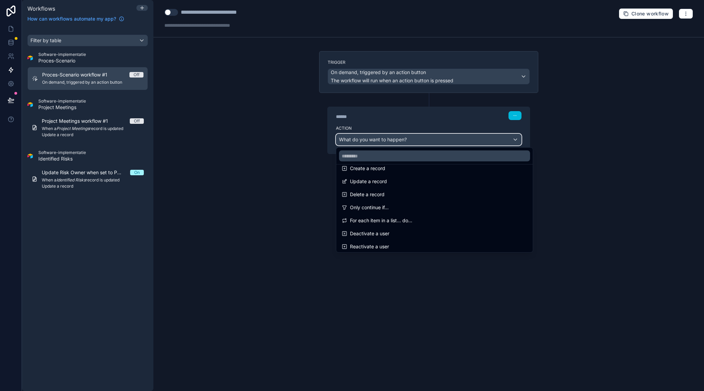
scroll to position [63, 0]
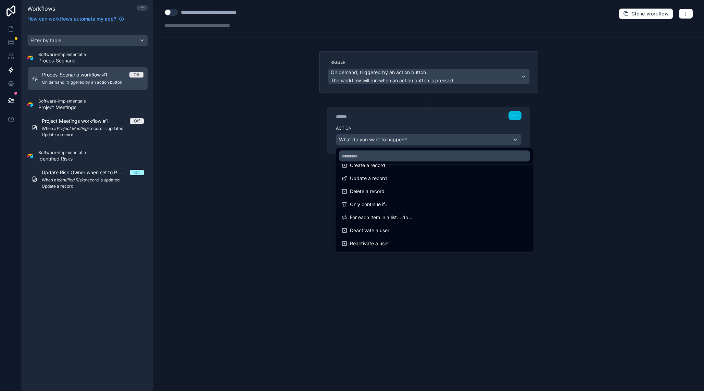
click at [405, 221] on span "For each item in a list... do..." at bounding box center [381, 217] width 62 height 8
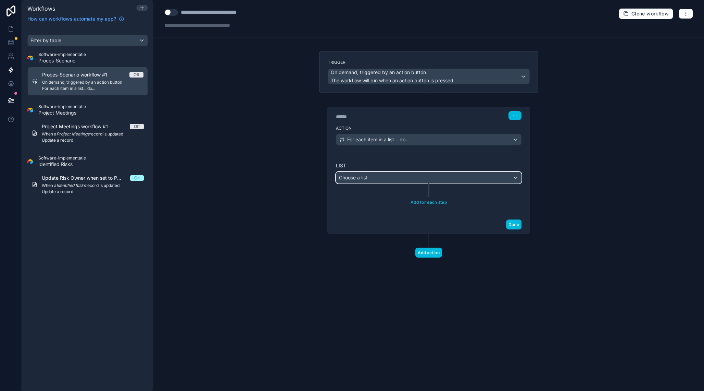
click at [387, 181] on div "Choose a list" at bounding box center [428, 177] width 185 height 11
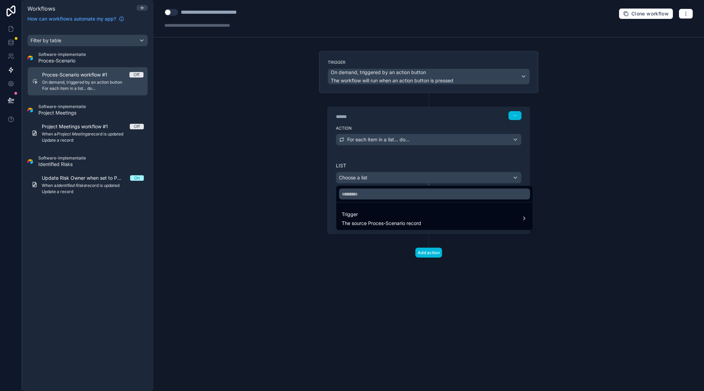
click at [393, 225] on span "The source Proces-Scenario record" at bounding box center [381, 223] width 79 height 7
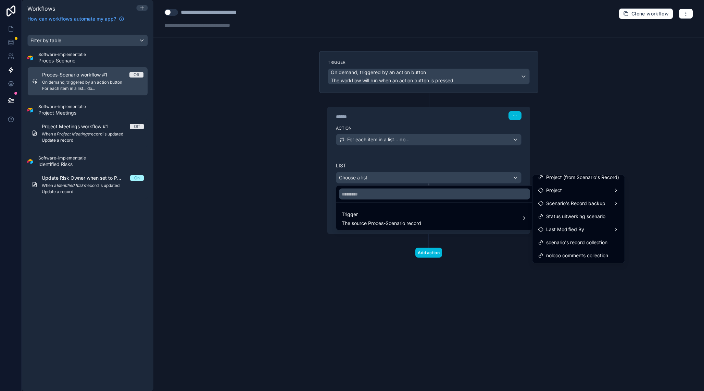
click at [507, 178] on div at bounding box center [352, 195] width 704 height 391
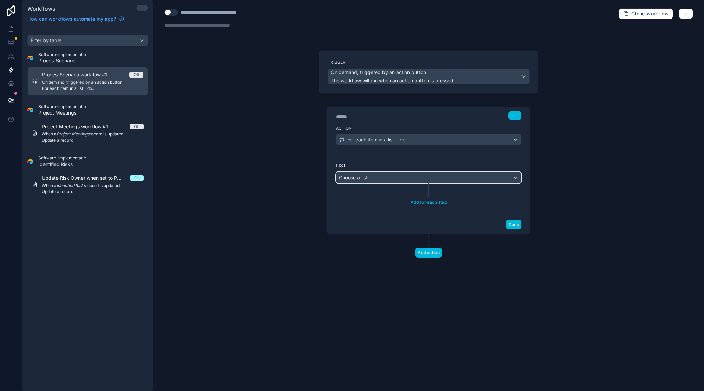
click at [507, 178] on div "Choose a list" at bounding box center [428, 177] width 185 height 11
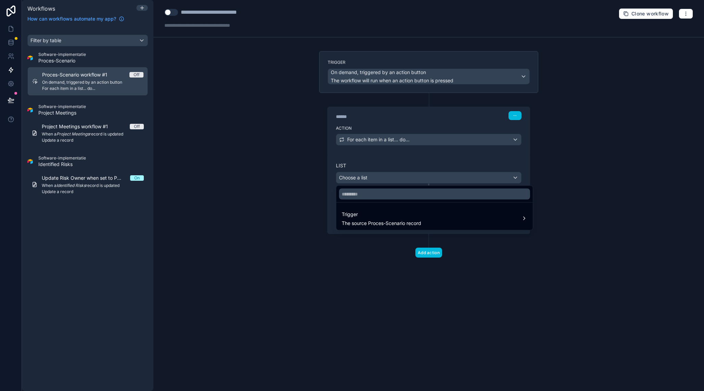
click at [502, 221] on div "Trigger The source Proces-Scenario record" at bounding box center [435, 218] width 186 height 16
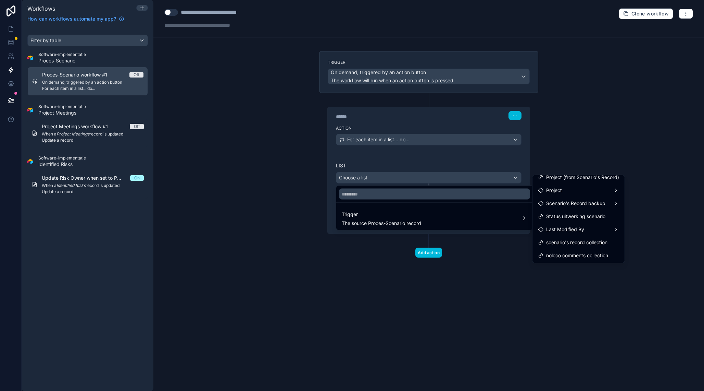
click at [504, 140] on div at bounding box center [352, 195] width 704 height 391
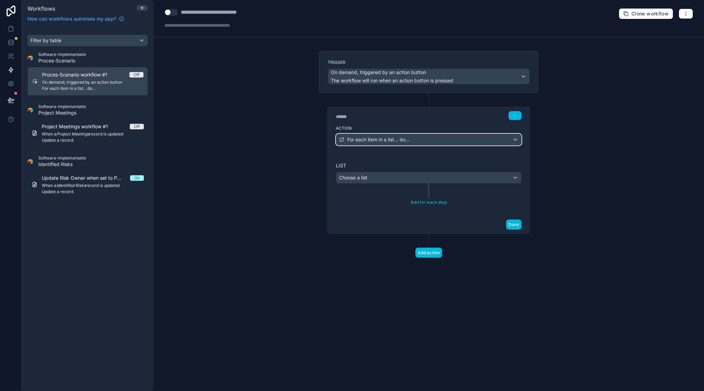
click at [504, 140] on div "For each item in a list... do..." at bounding box center [428, 139] width 185 height 11
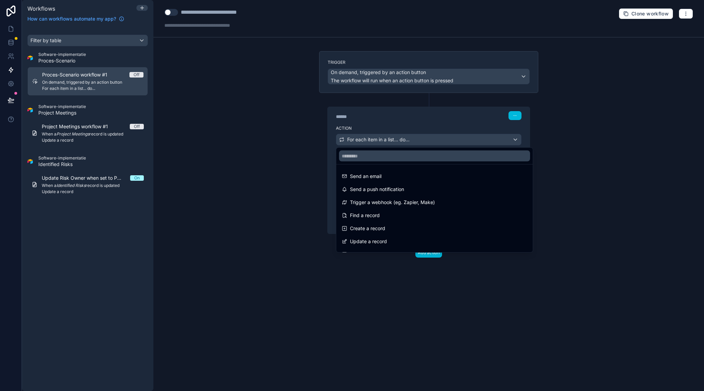
click at [468, 228] on div "Create a record" at bounding box center [435, 228] width 186 height 8
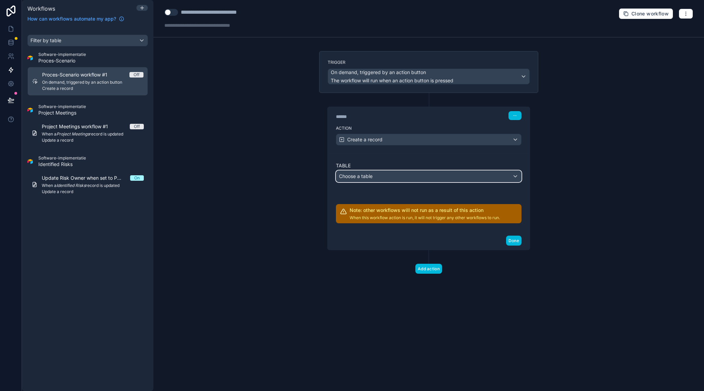
click at [414, 175] on div "Choose a table" at bounding box center [428, 176] width 185 height 11
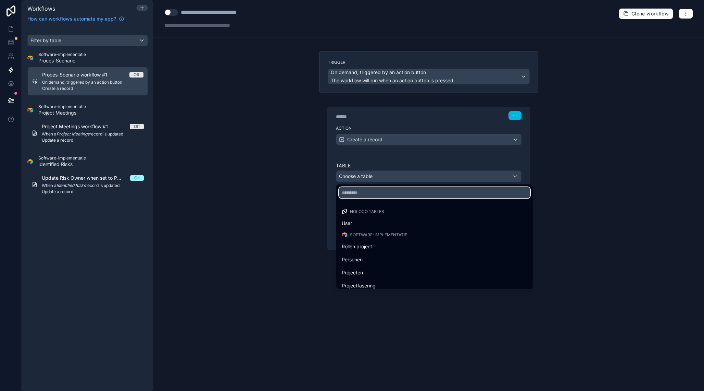
click at [382, 190] on input "text" at bounding box center [434, 192] width 191 height 11
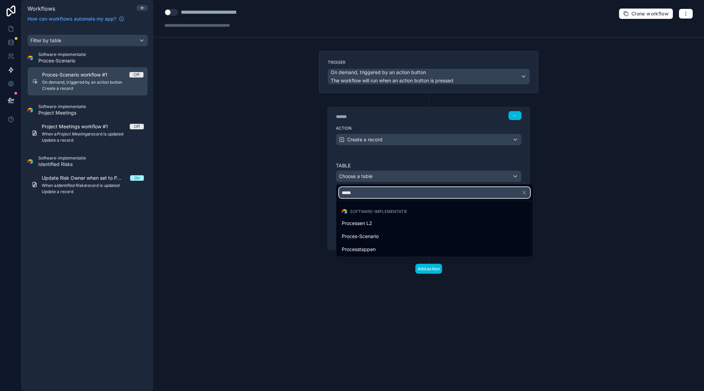
type input "******"
click at [391, 233] on div "Proces-Scenario" at bounding box center [435, 236] width 186 height 8
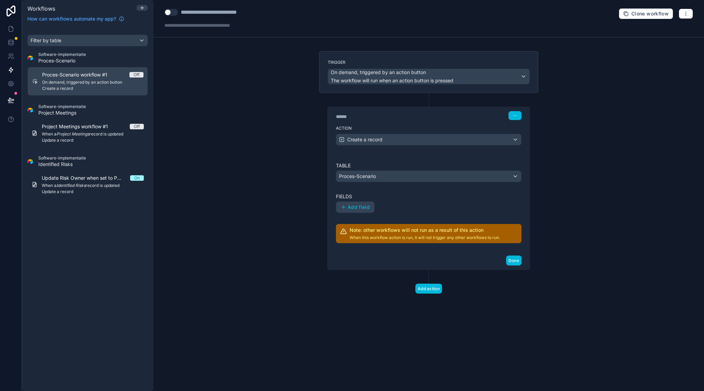
click at [363, 208] on span "Add field" at bounding box center [359, 207] width 22 height 6
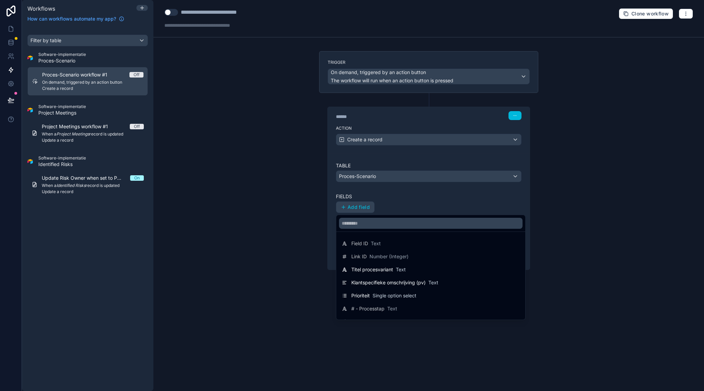
click at [311, 189] on div at bounding box center [352, 195] width 704 height 391
